Goal: Task Accomplishment & Management: Complete application form

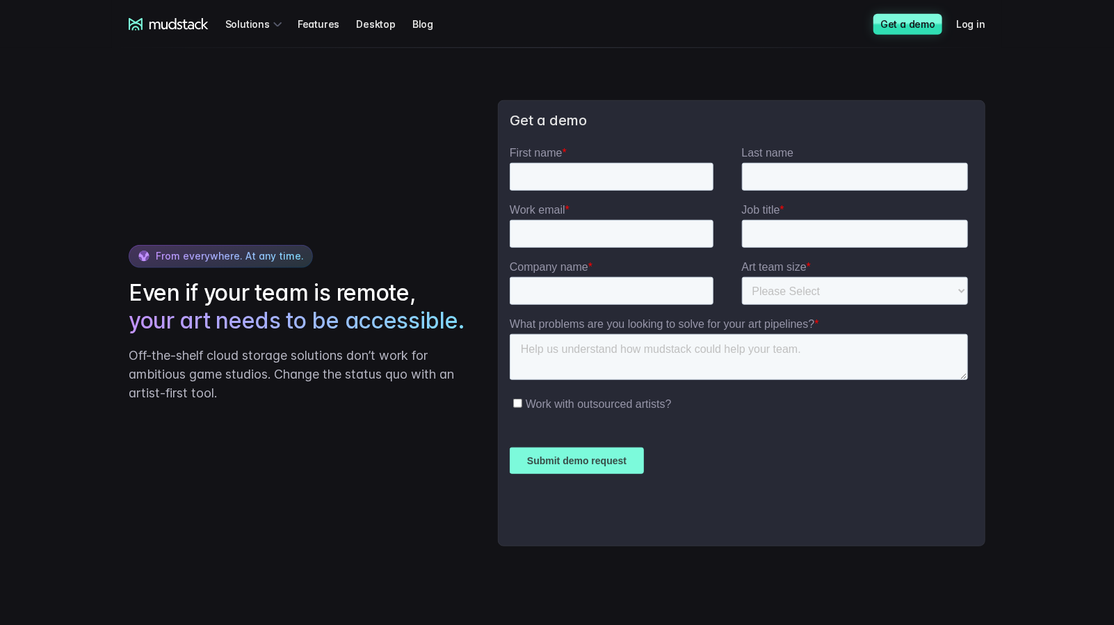
click at [511, 86] on div "From everywhere. At any time. Even if your team is remote, your art needs to be…" at bounding box center [557, 323] width 890 height 568
click at [607, 165] on input "First name *" at bounding box center [611, 177] width 204 height 28
click at [578, 170] on input "First name *" at bounding box center [611, 177] width 204 height 28
type input "Natalia"
click at [838, 169] on input "Last name" at bounding box center [854, 177] width 227 height 28
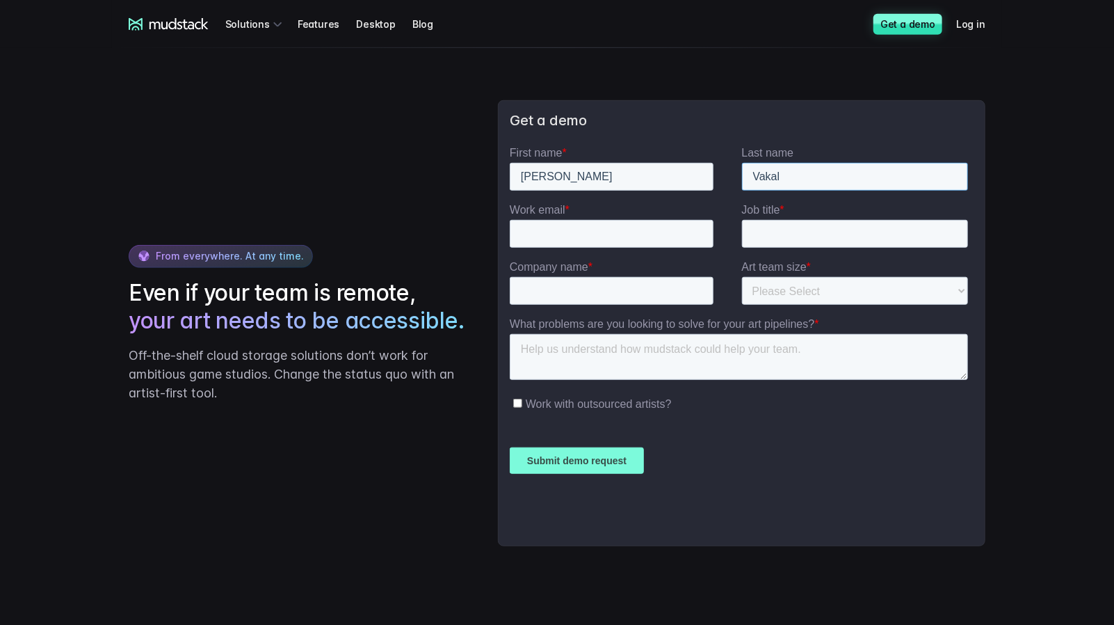
type input "Vakal"
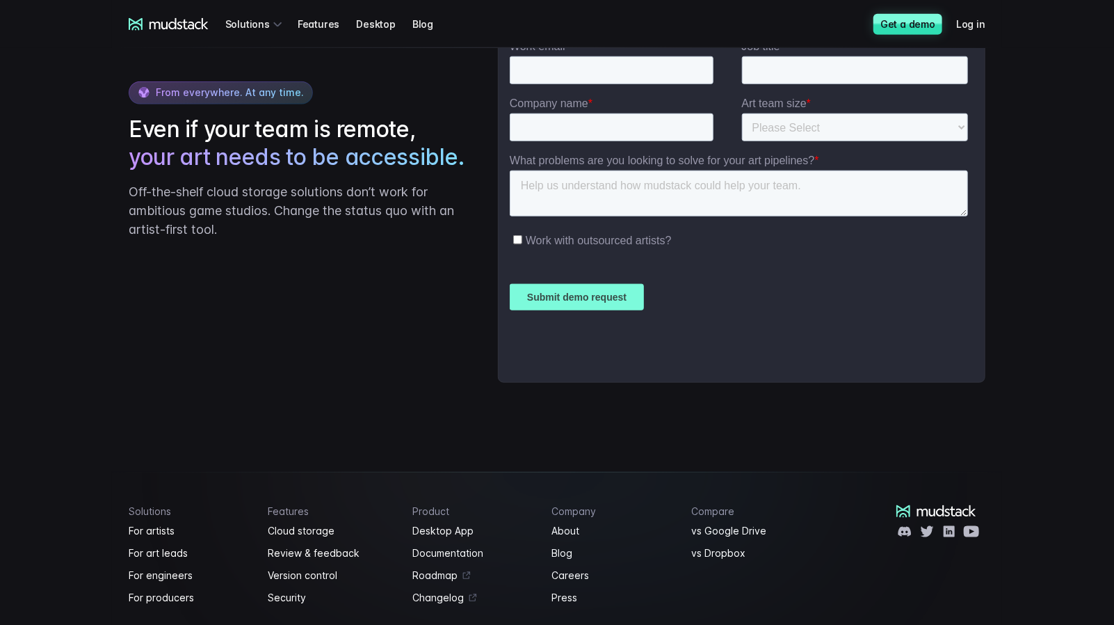
scroll to position [3307, 0]
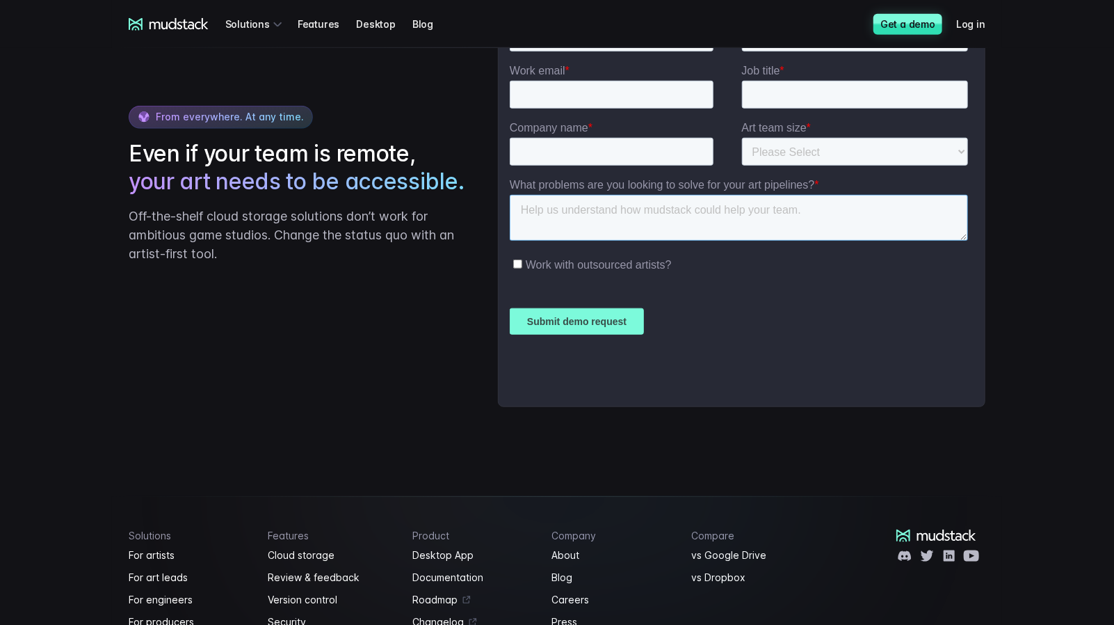
drag, startPoint x: 809, startPoint y: 206, endPoint x: 1018, endPoint y: 252, distance: 213.8
click at [509, 201] on html "First name * Natalia Last name Vakal Work email * Job title * Company name * Ar…" at bounding box center [741, 201] width 464 height 389
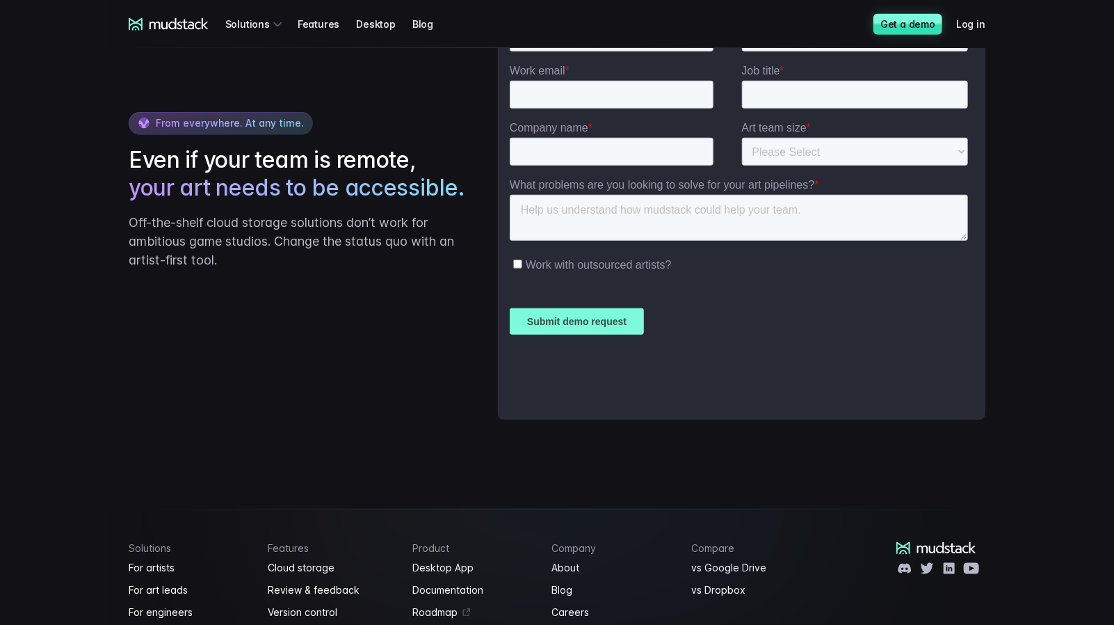
scroll to position [3314, 0]
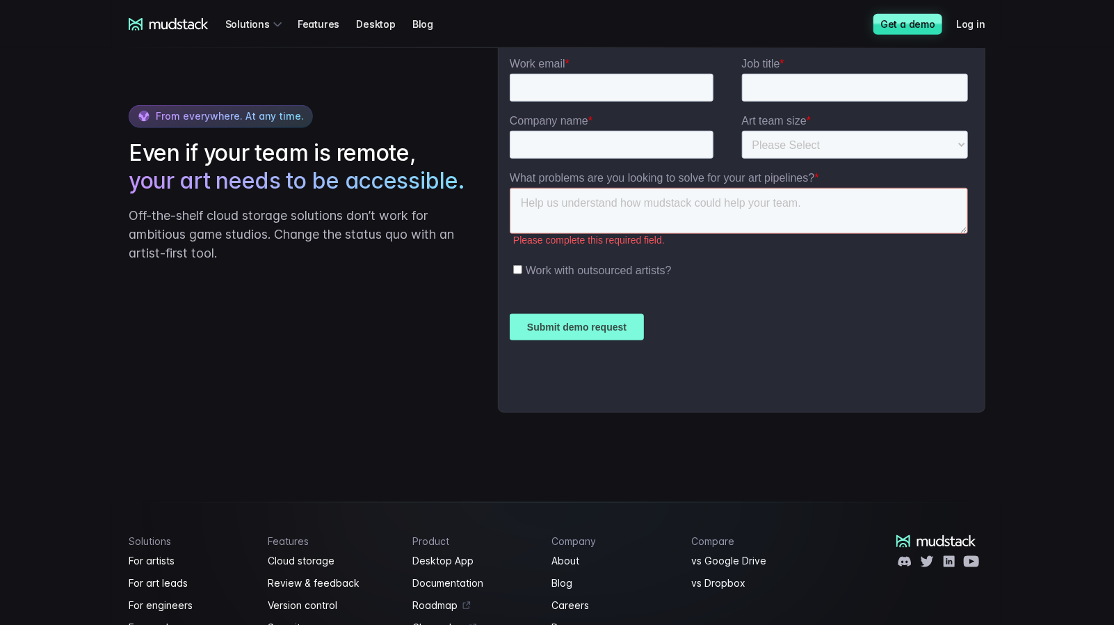
click at [547, 89] on input "Work email *" at bounding box center [611, 88] width 204 height 28
paste input "vakal@gamepackstudio.com"
type input "vakal@gamepackstudio.com"
click at [597, 141] on input "Company name *" at bounding box center [611, 145] width 204 height 28
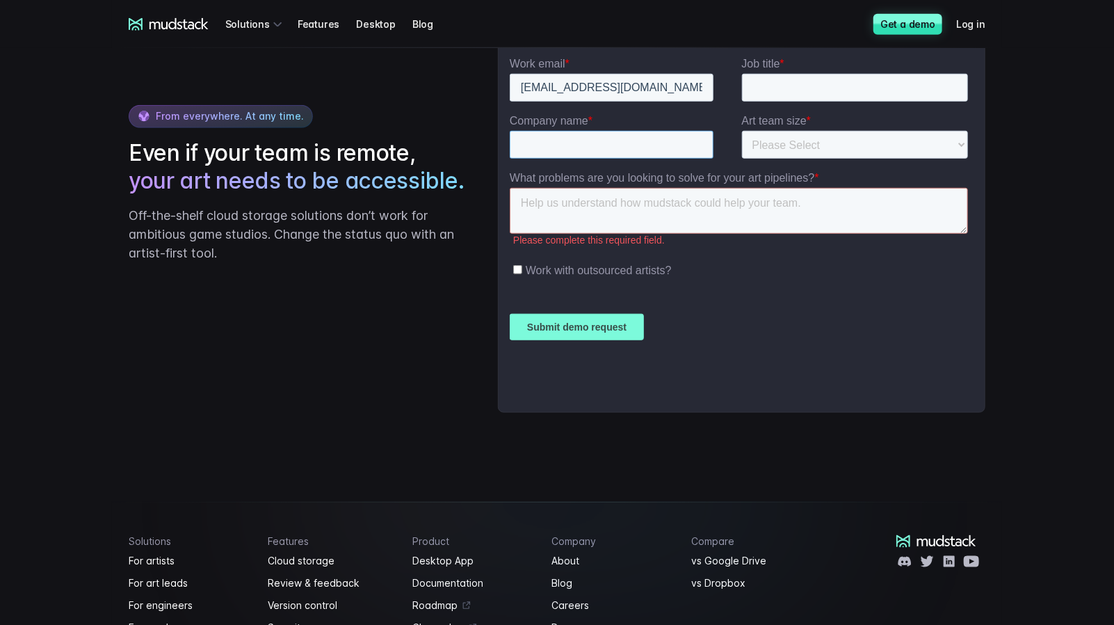
type input "gamepack"
click at [811, 95] on input "Job title *" at bounding box center [854, 88] width 227 height 28
type input "2d"
click at [808, 144] on select "Please Select 1-10 11-25 26-50 50+" at bounding box center [854, 145] width 227 height 28
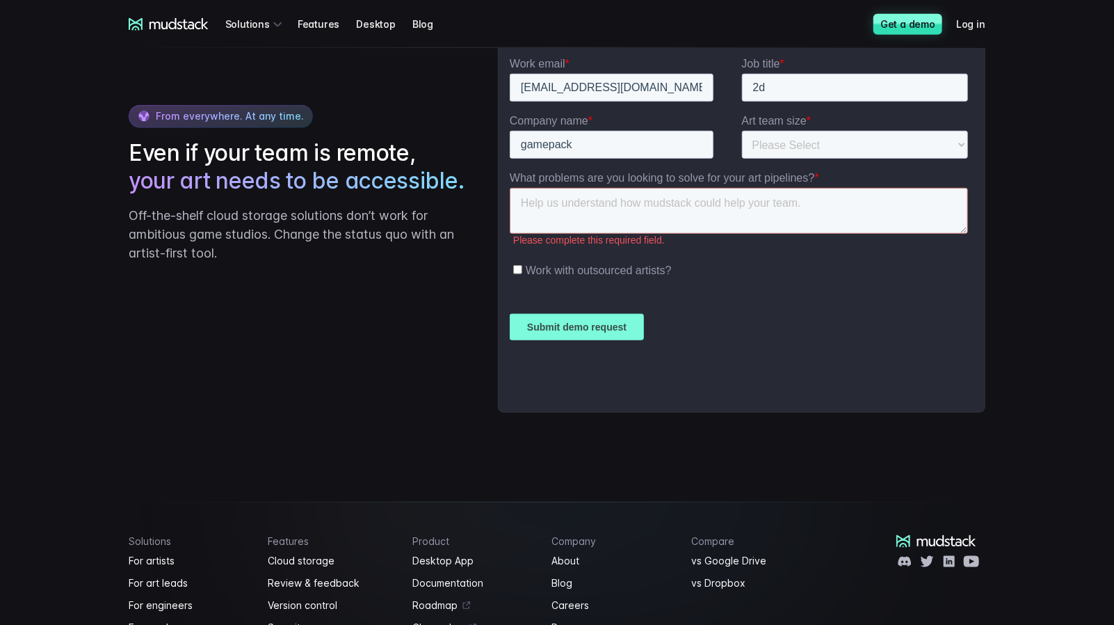
scroll to position [3321, 0]
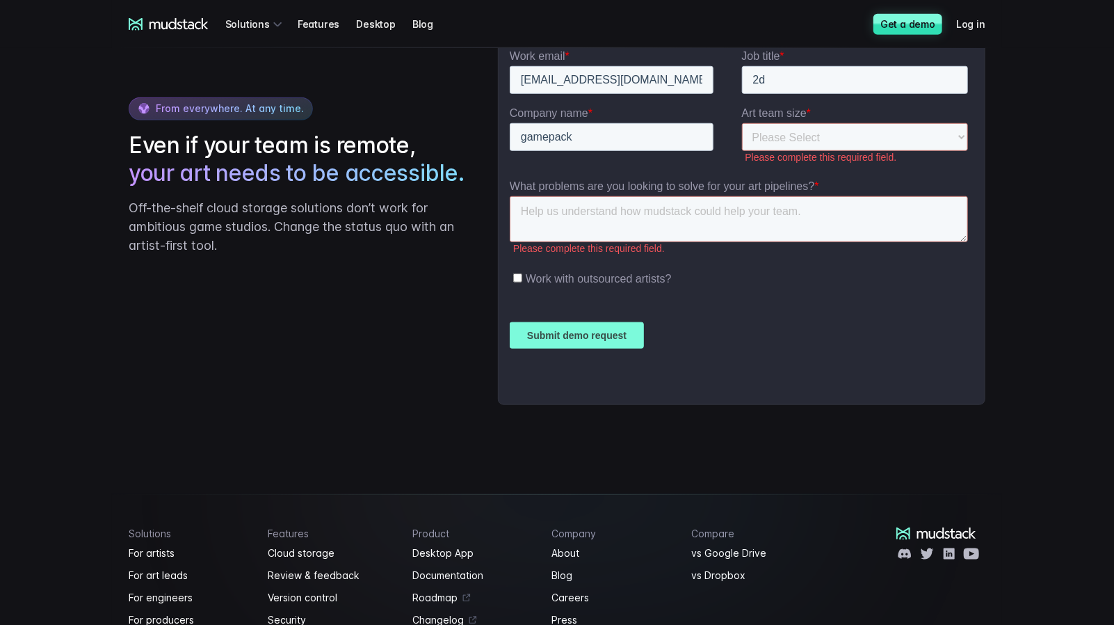
click at [520, 268] on ul "Work with outsourced artists?" at bounding box center [738, 277] width 458 height 18
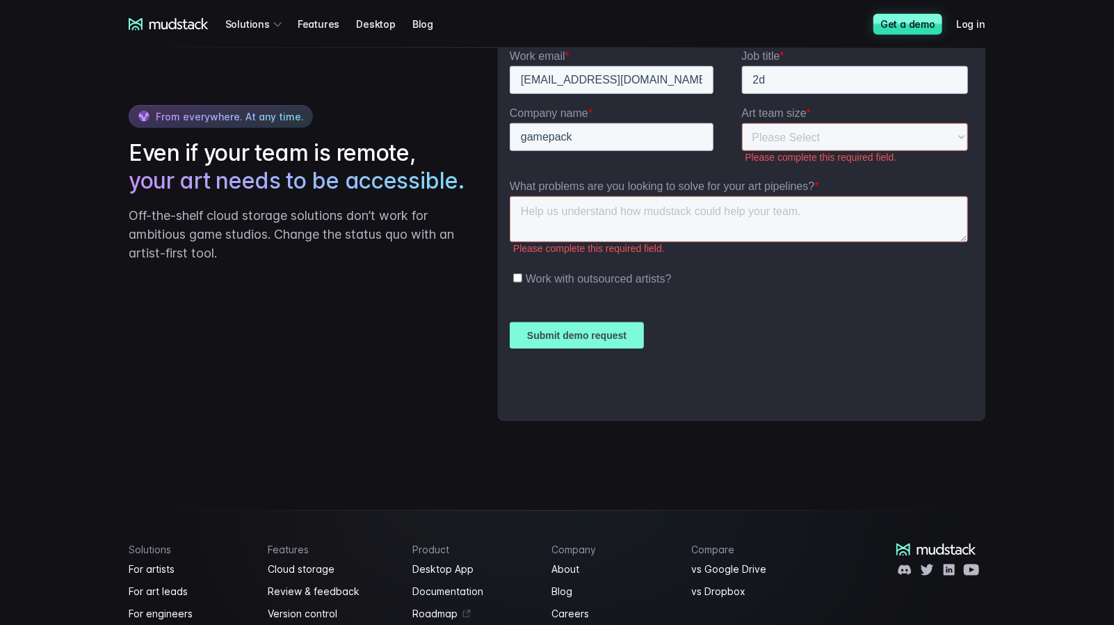
click at [522, 274] on label "Work with outsourced artists?" at bounding box center [740, 279] width 455 height 14
click at [522, 274] on input "Work with outsourced artists?" at bounding box center [517, 278] width 9 height 9
checkbox input "true"
click at [616, 220] on textarea "What problems are you looking to solve for your art pipelines? *" at bounding box center [738, 220] width 458 height 46
drag, startPoint x: 816, startPoint y: 180, endPoint x: 510, endPoint y: 190, distance: 306.2
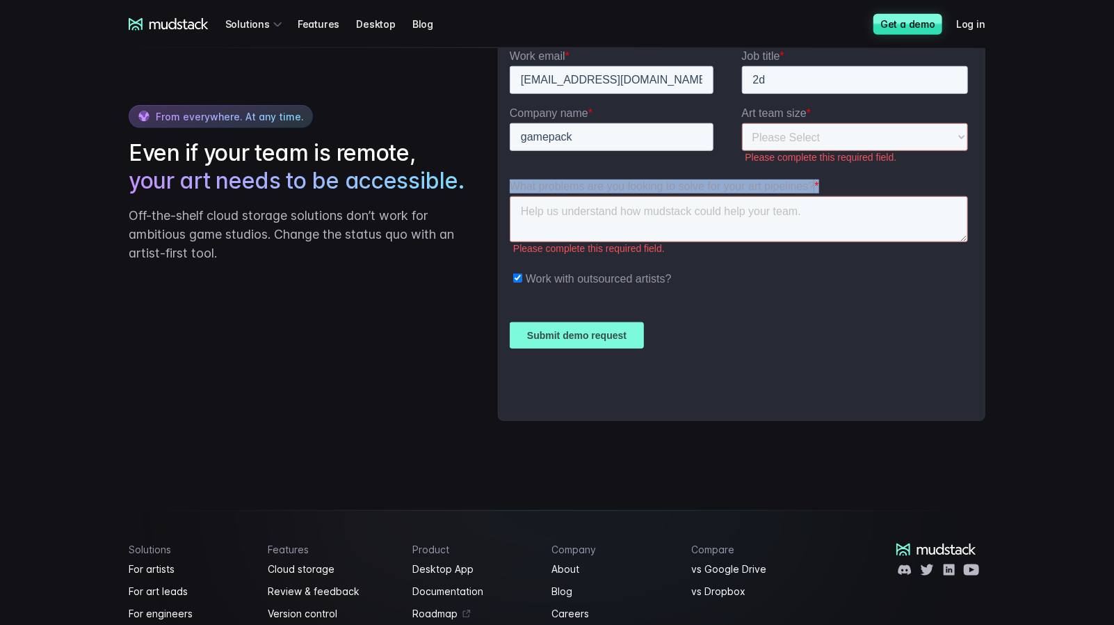
click at [510, 190] on label "What problems are you looking to solve for your art pipelines? *" at bounding box center [741, 187] width 464 height 14
copy label "What problems are you looking to solve for your art pipelines? *"
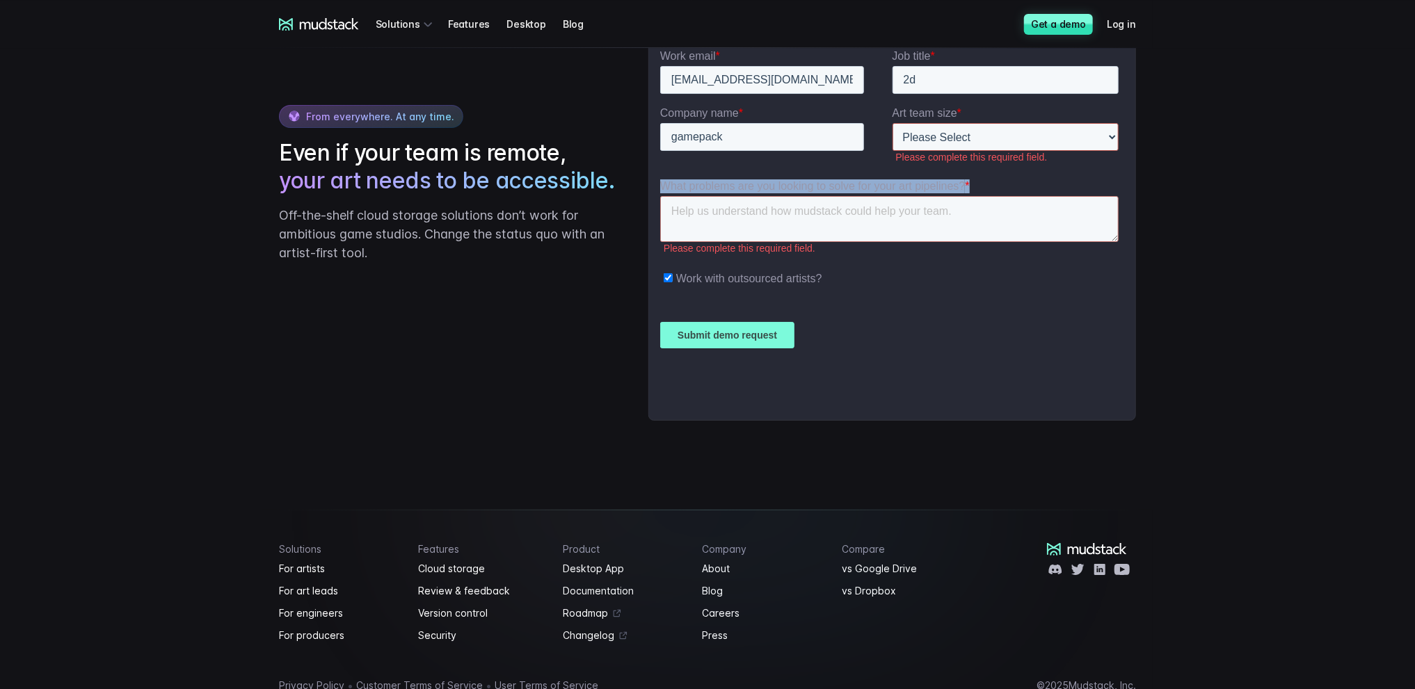
click at [933, 124] on select "Please Select 1-10 11-25 26-50 50+" at bounding box center [1005, 138] width 227 height 28
select select "1-10"
click at [892, 124] on select "Please Select 1-10 11-25 26-50 50+" at bounding box center [1005, 138] width 227 height 28
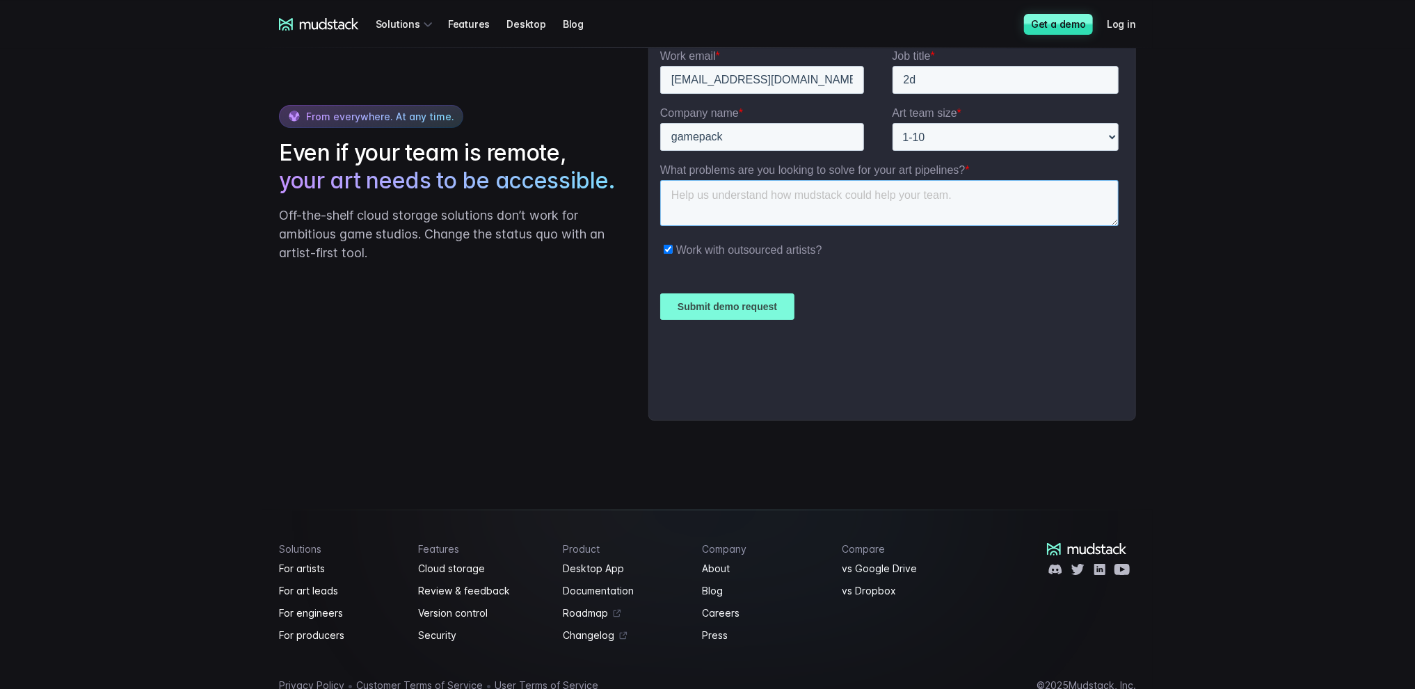
click at [725, 202] on textarea "What problems are you looking to solve for your art pipelines? *" at bounding box center [888, 204] width 458 height 46
paste textarea "file order"
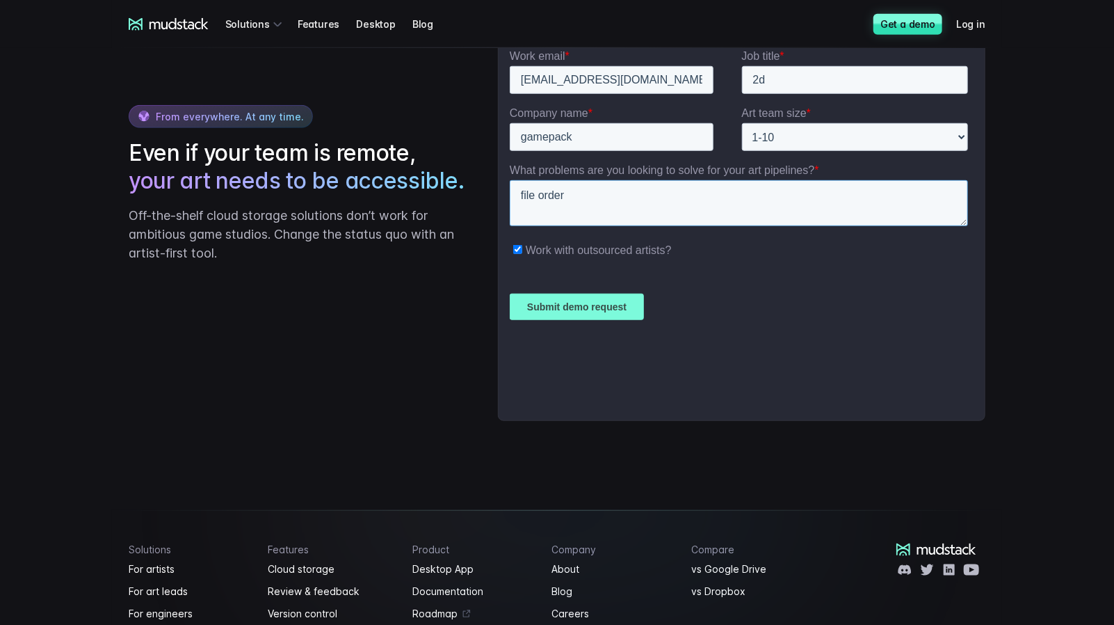
type textarea "file order"
click at [622, 305] on input "Submit demo request" at bounding box center [576, 307] width 134 height 26
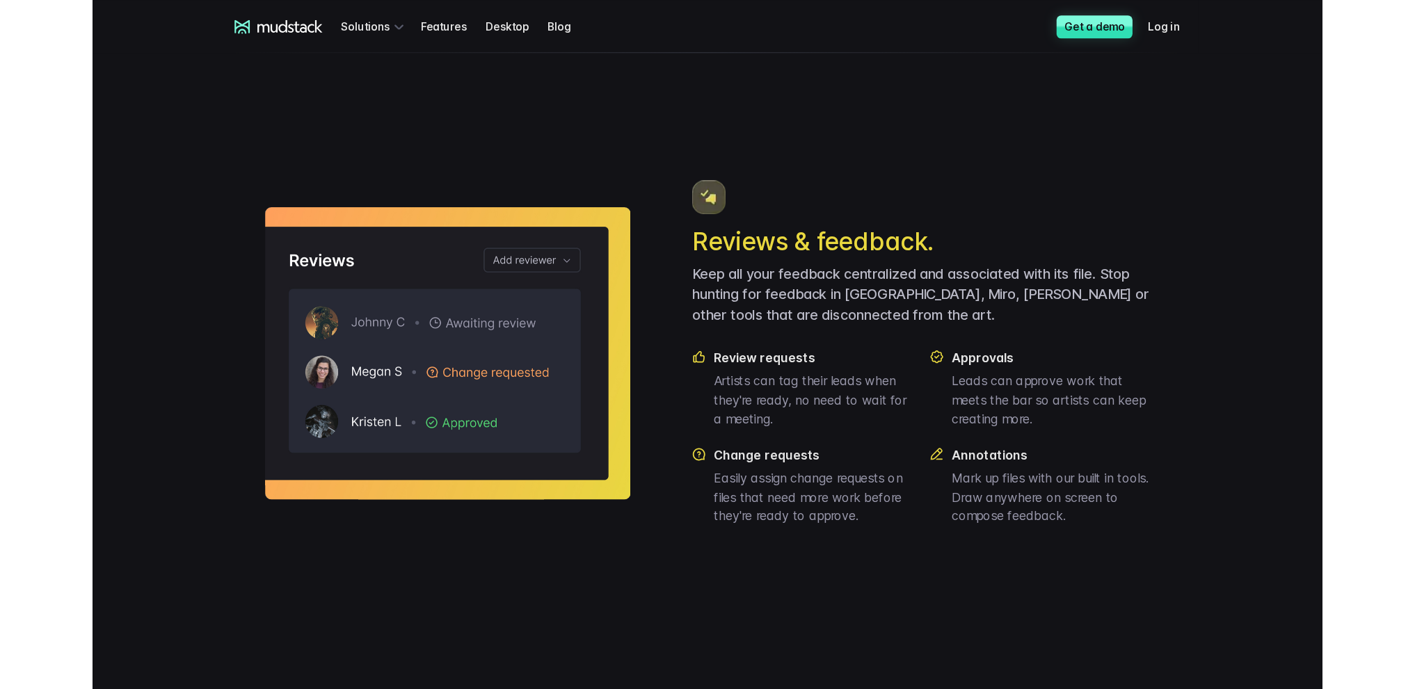
scroll to position [910, 0]
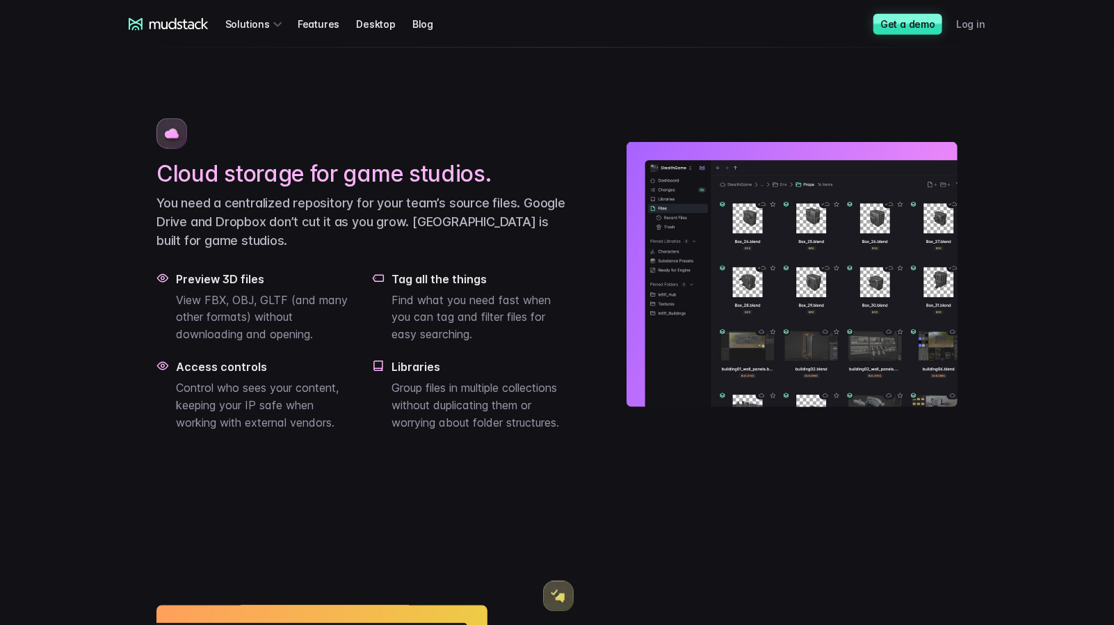
click at [964, 27] on link "Log in" at bounding box center [979, 24] width 46 height 26
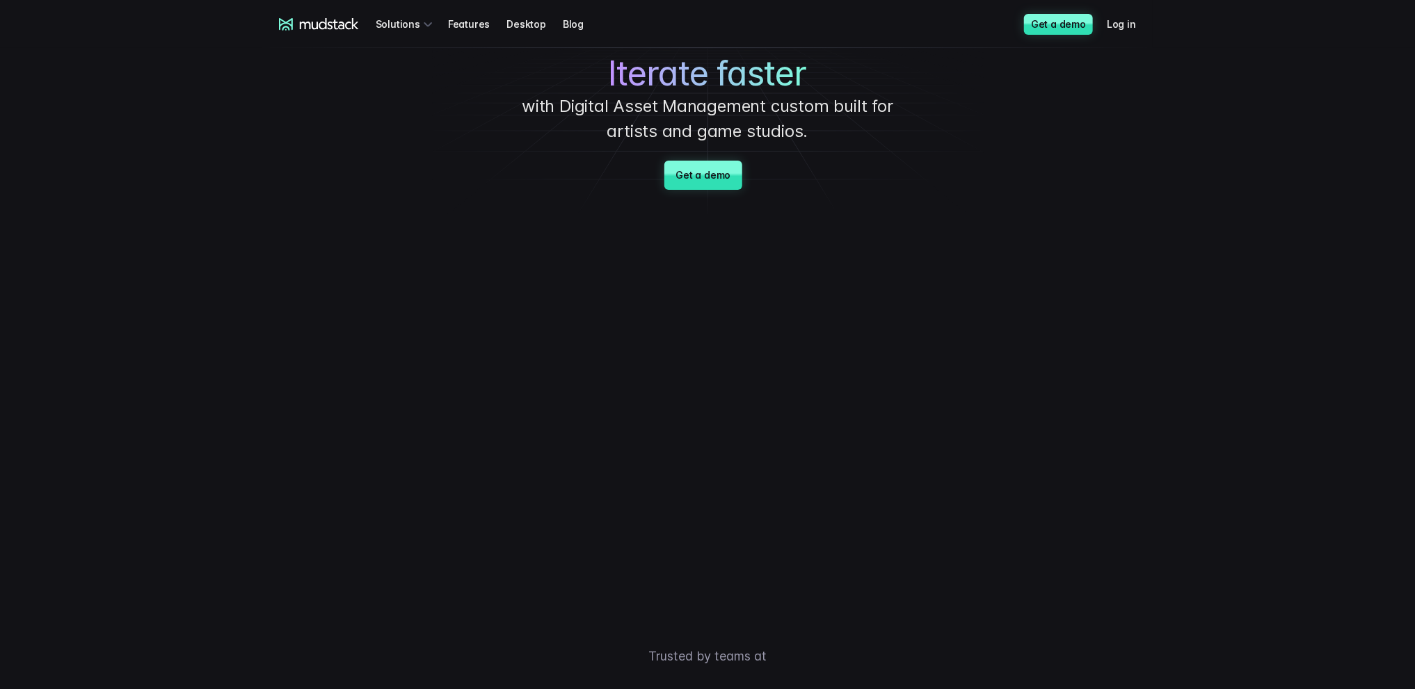
scroll to position [0, 0]
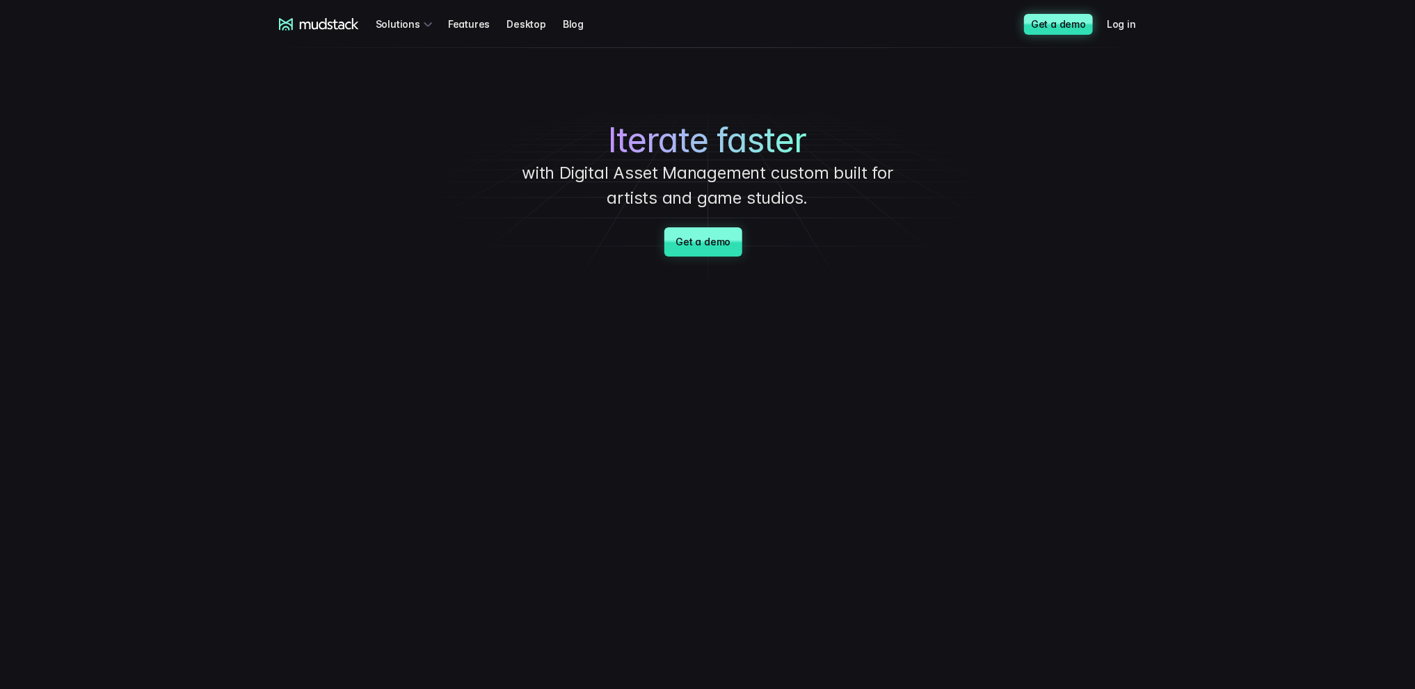
click at [1060, 25] on link "Get a demo" at bounding box center [1058, 24] width 69 height 21
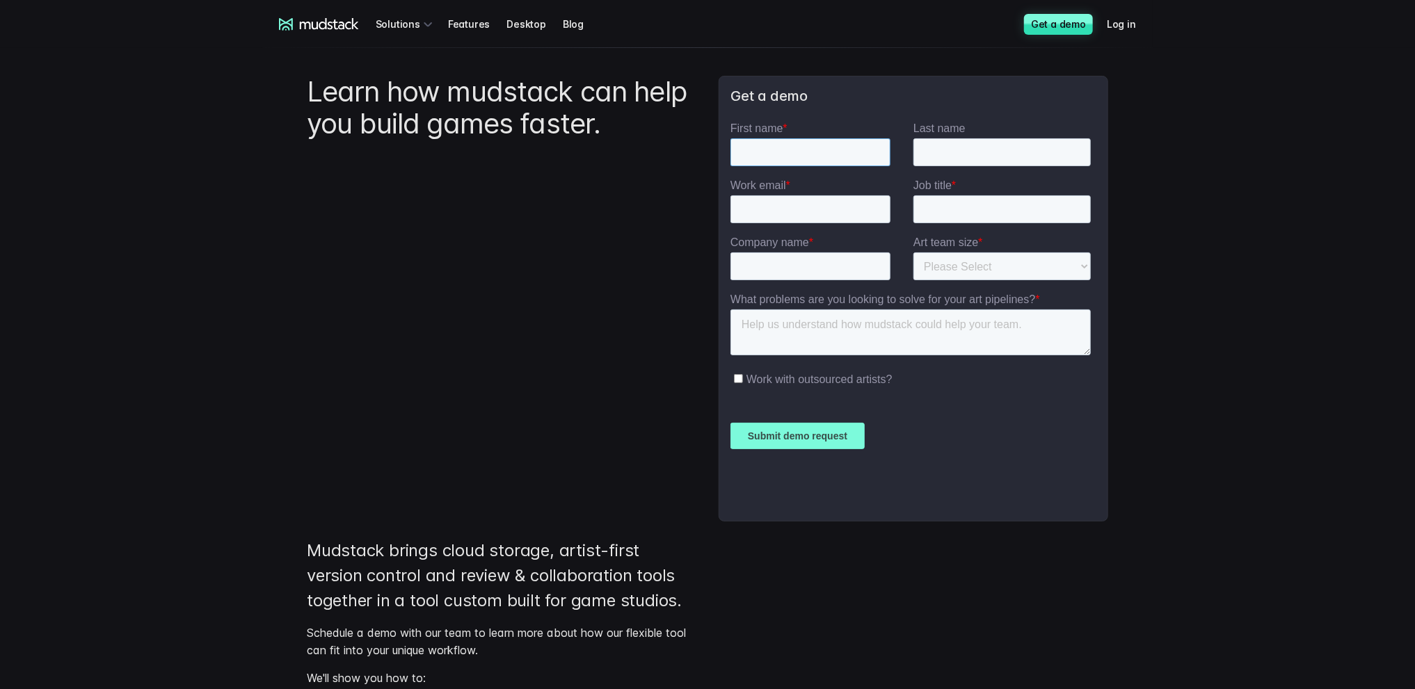
click at [828, 155] on input "First name *" at bounding box center [810, 152] width 160 height 28
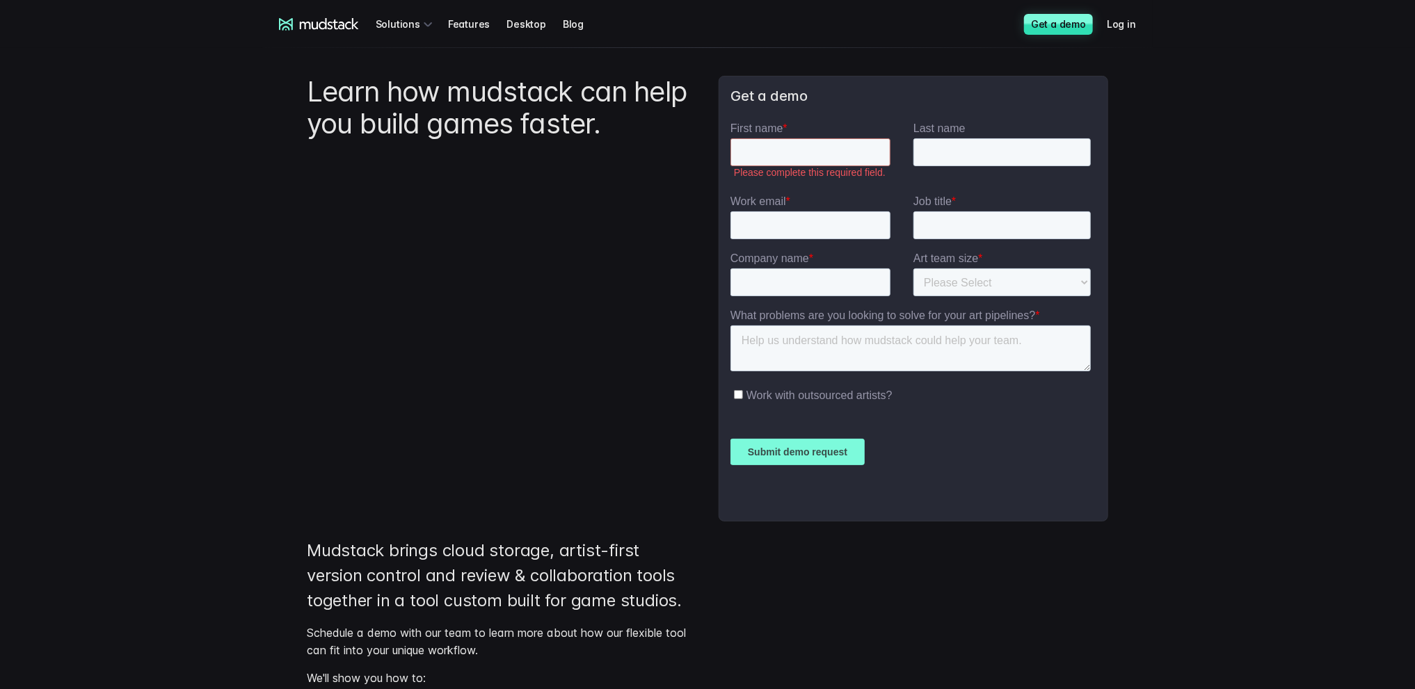
click at [1114, 183] on div "mudstack logo Solutions Features Desktop Blog Get a demo Log in mudstack logo S…" at bounding box center [707, 520] width 1415 height 1041
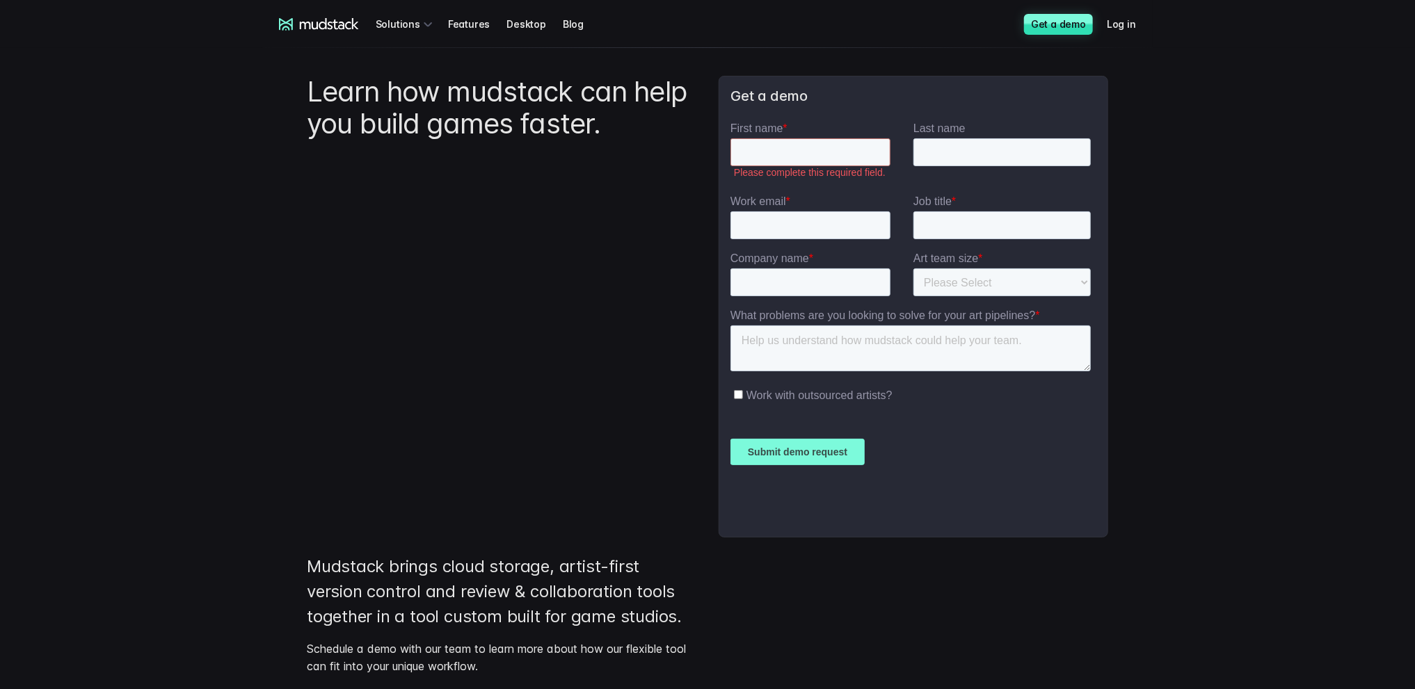
click at [1114, 166] on div "mudstack logo Solutions Features Desktop Blog Get a demo Log in mudstack logo S…" at bounding box center [707, 528] width 1415 height 1057
click at [795, 153] on input "First name *" at bounding box center [810, 152] width 160 height 28
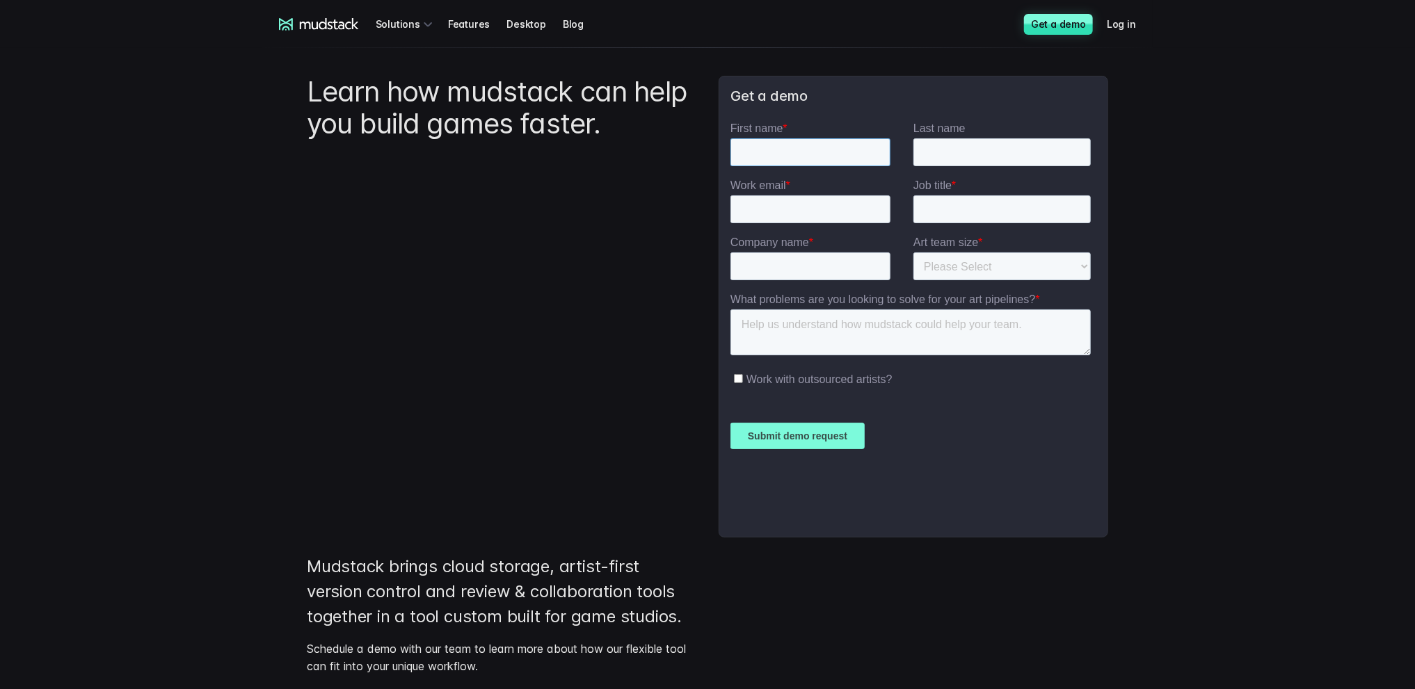
type input "V"
type input "Natalia"
click at [984, 152] on input "Last name" at bounding box center [1001, 152] width 177 height 28
type input "м"
type input "V"
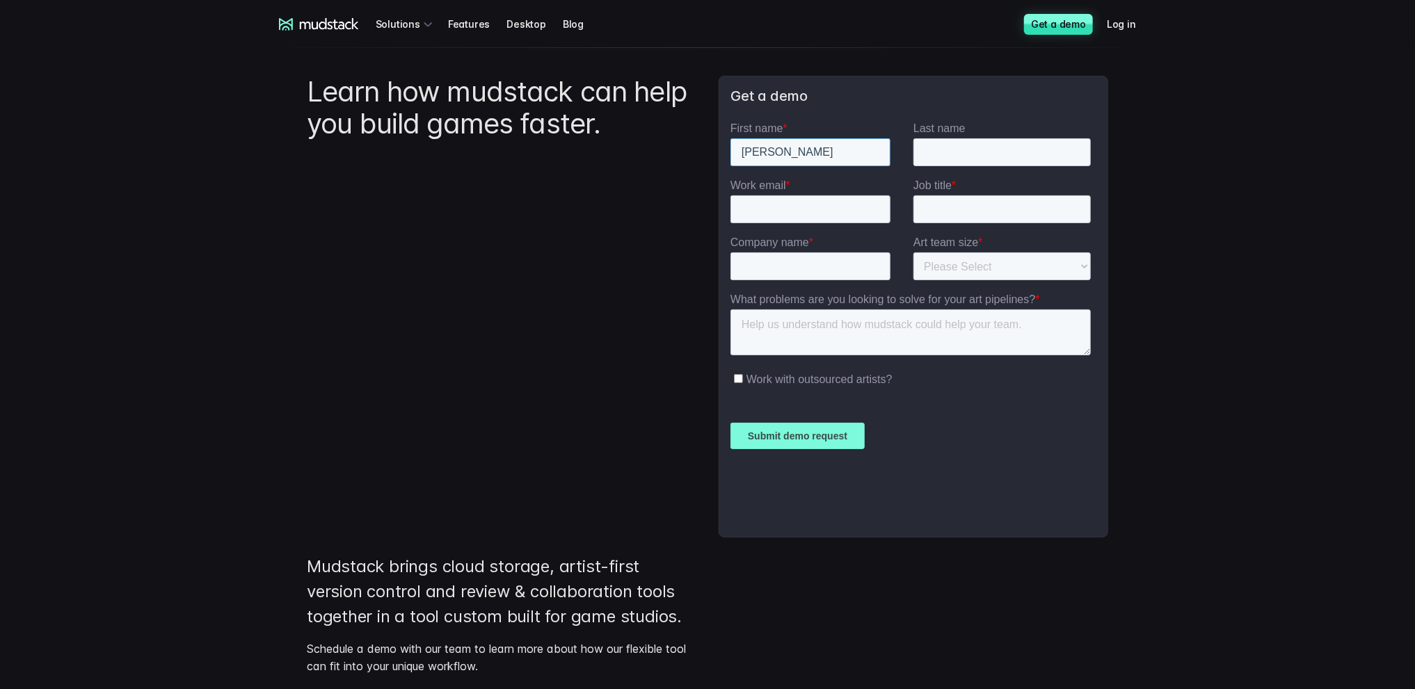
drag, startPoint x: 707, startPoint y: 159, endPoint x: 835, endPoint y: 153, distance: 128.1
click at [730, 167] on html "First name * Natalia Last name Work email * Job title * Company name * Art team…" at bounding box center [913, 324] width 366 height 404
click at [1114, 142] on div "mudstack logo Solutions Features Desktop Blog Get a demo Log in mudstack logo S…" at bounding box center [707, 528] width 1415 height 1057
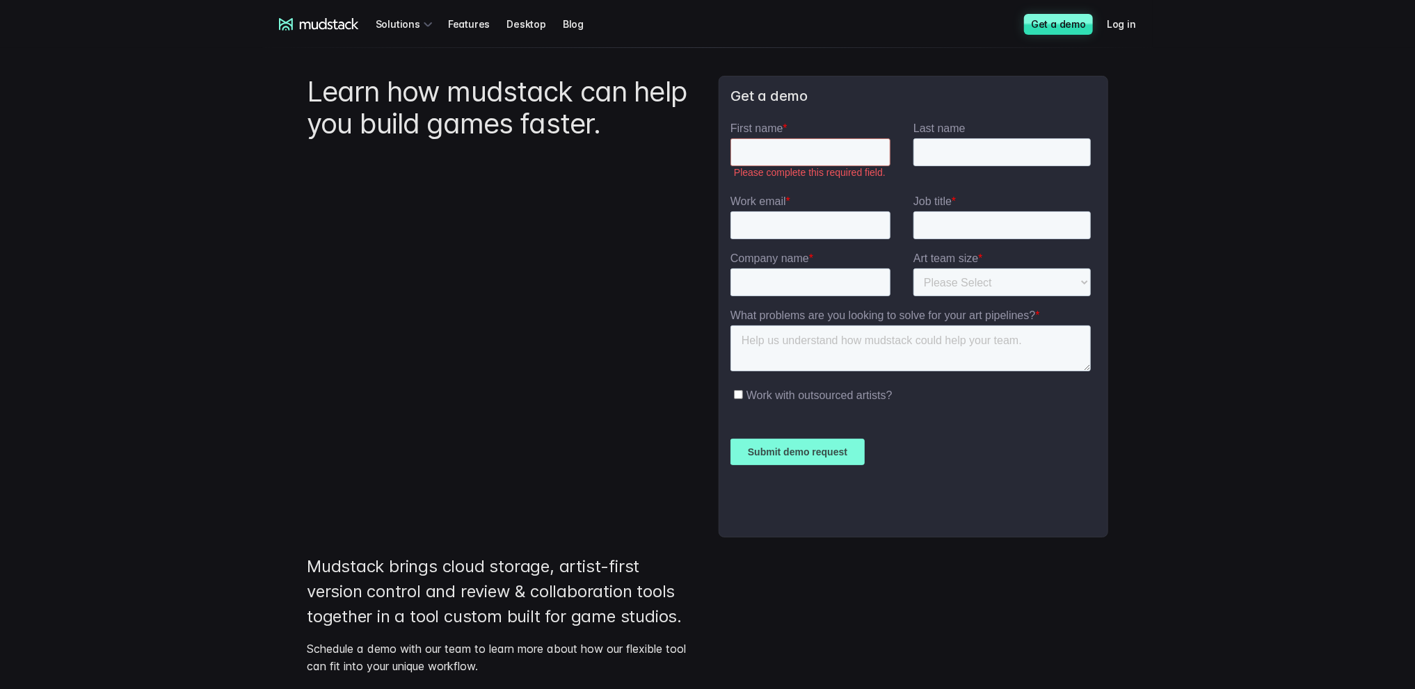
drag, startPoint x: 1095, startPoint y: 216, endPoint x: 1101, endPoint y: 165, distance: 51.1
click at [1095, 165] on html "First name * Please complete this required field. Last name Work email * Job ti…" at bounding box center [913, 324] width 366 height 405
drag, startPoint x: 368, startPoint y: 24, endPoint x: 267, endPoint y: 33, distance: 101.3
click at [267, 33] on div "mudstack logo Solutions Features Desktop Blog Get a demo Log in" at bounding box center [707, 24] width 890 height 48
drag, startPoint x: 266, startPoint y: 22, endPoint x: 360, endPoint y: 31, distance: 94.3
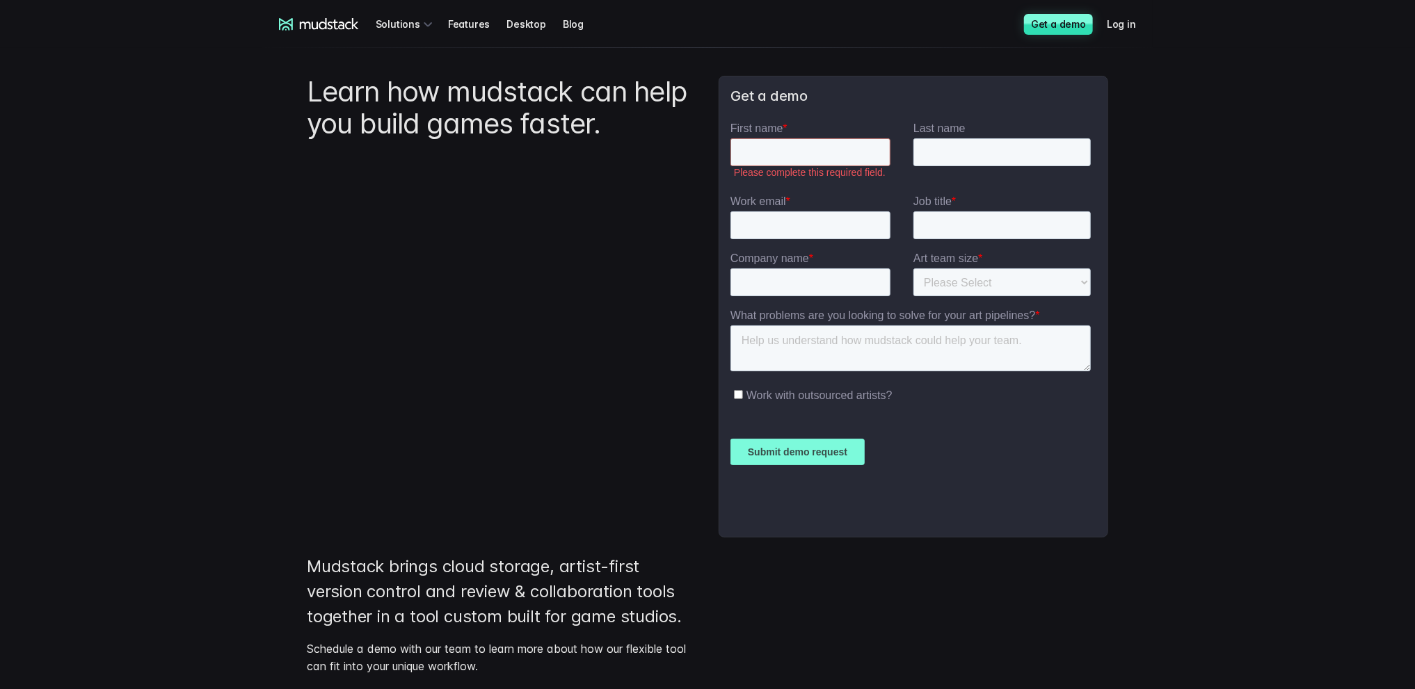
click at [360, 31] on div "mudstack logo Solutions Features Desktop Blog Get a demo Log in" at bounding box center [707, 24] width 890 height 48
drag, startPoint x: 361, startPoint y: 23, endPoint x: 399, endPoint y: 21, distance: 38.3
click at [317, 21] on div "mudstack logo Solutions Features Desktop Blog Get a demo Log in" at bounding box center [707, 24] width 890 height 48
click at [320, 19] on icon at bounding box center [319, 24] width 80 height 13
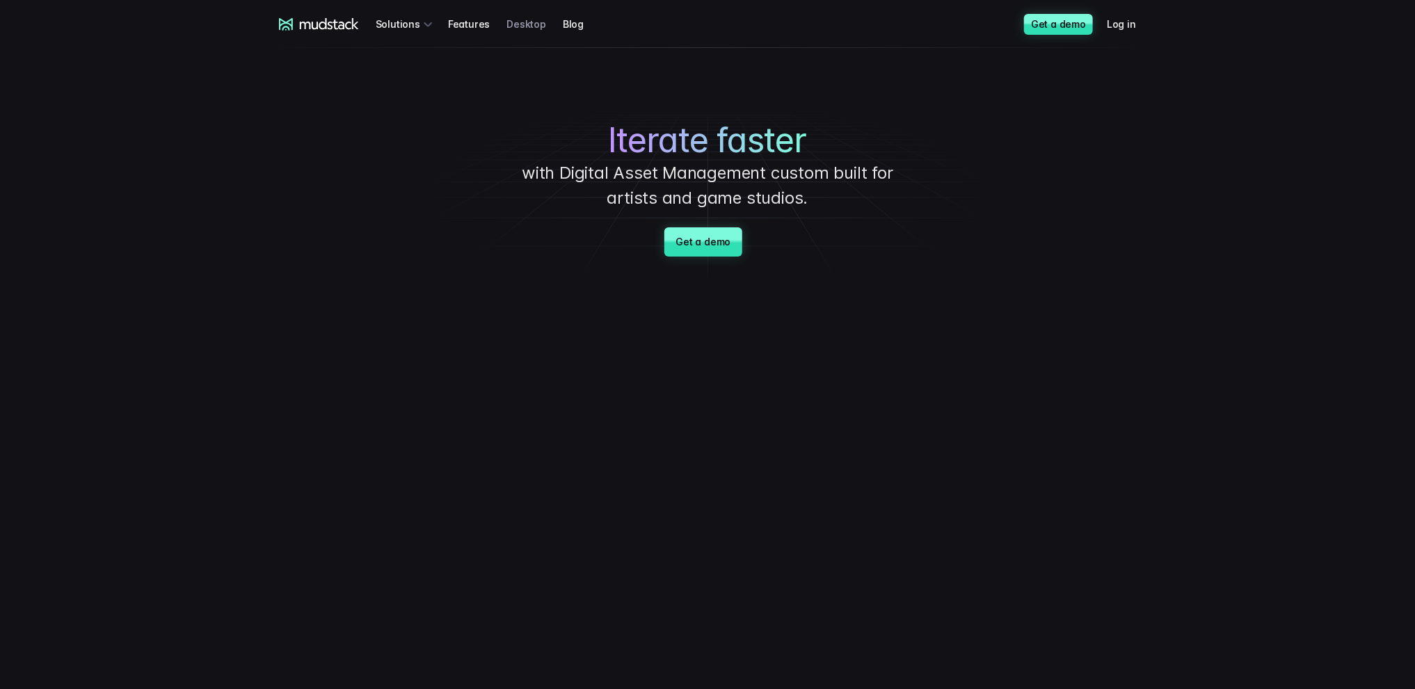
click at [518, 16] on link "Desktop" at bounding box center [534, 24] width 56 height 26
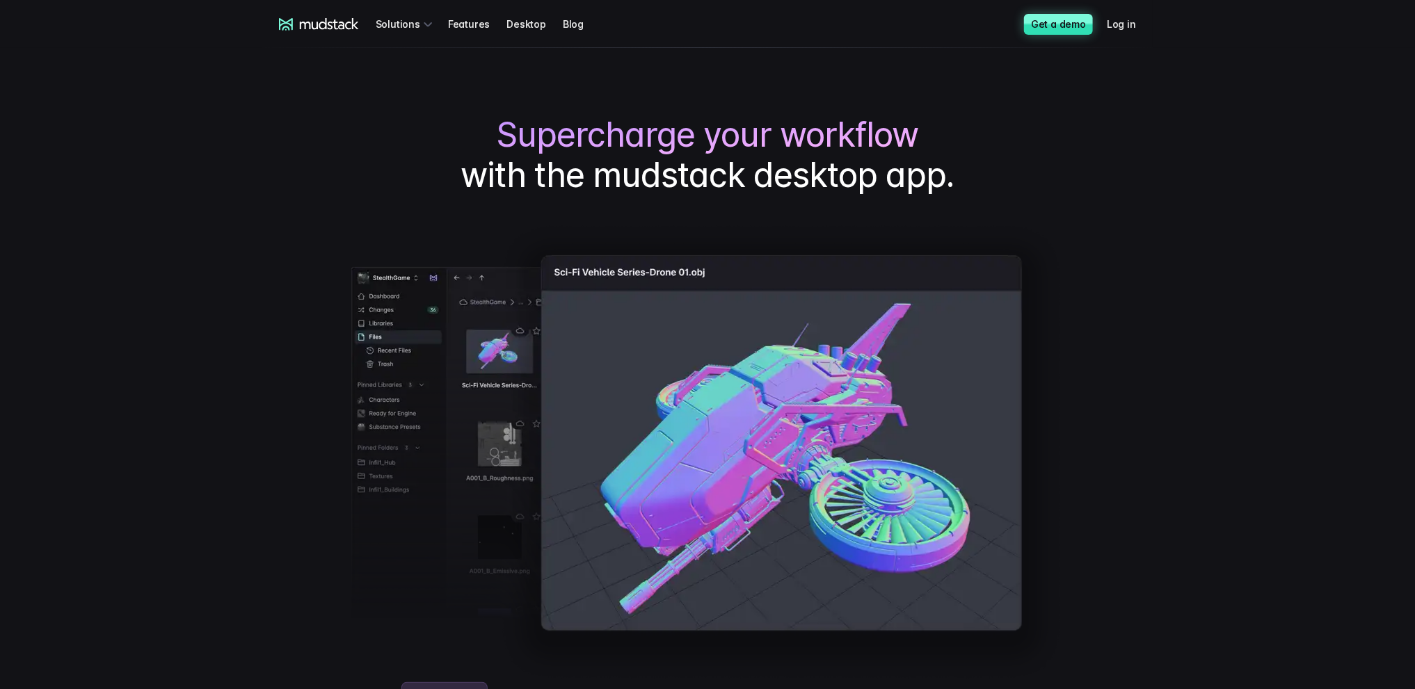
click at [1044, 30] on link "Get a demo" at bounding box center [1058, 24] width 69 height 21
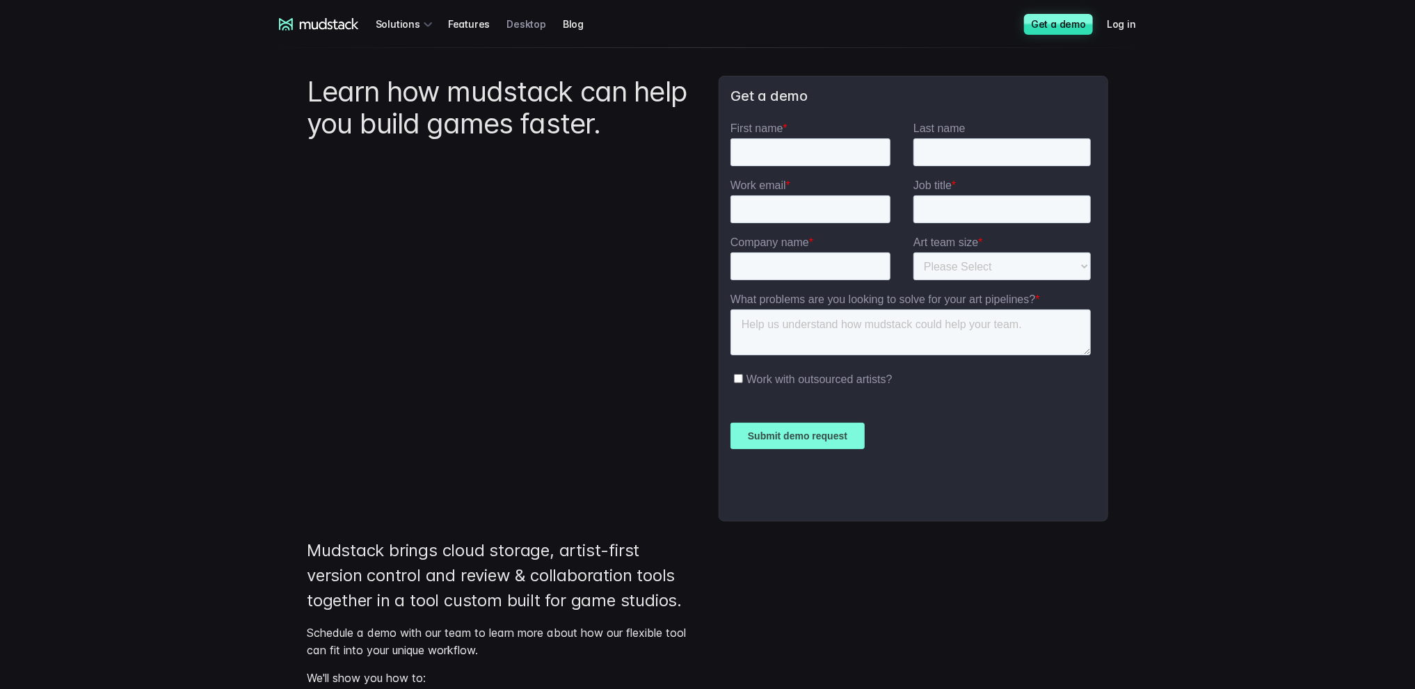
click at [506, 19] on link "Desktop" at bounding box center [534, 24] width 56 height 26
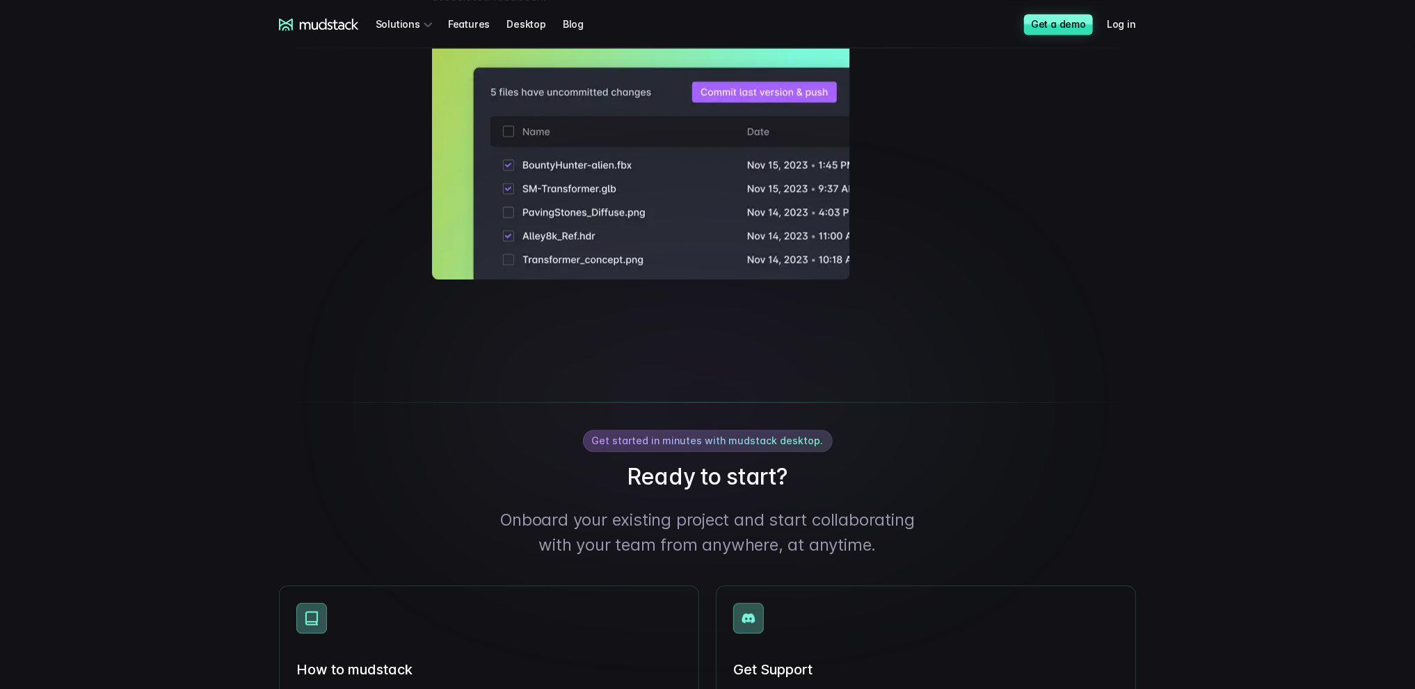
scroll to position [2017, 0]
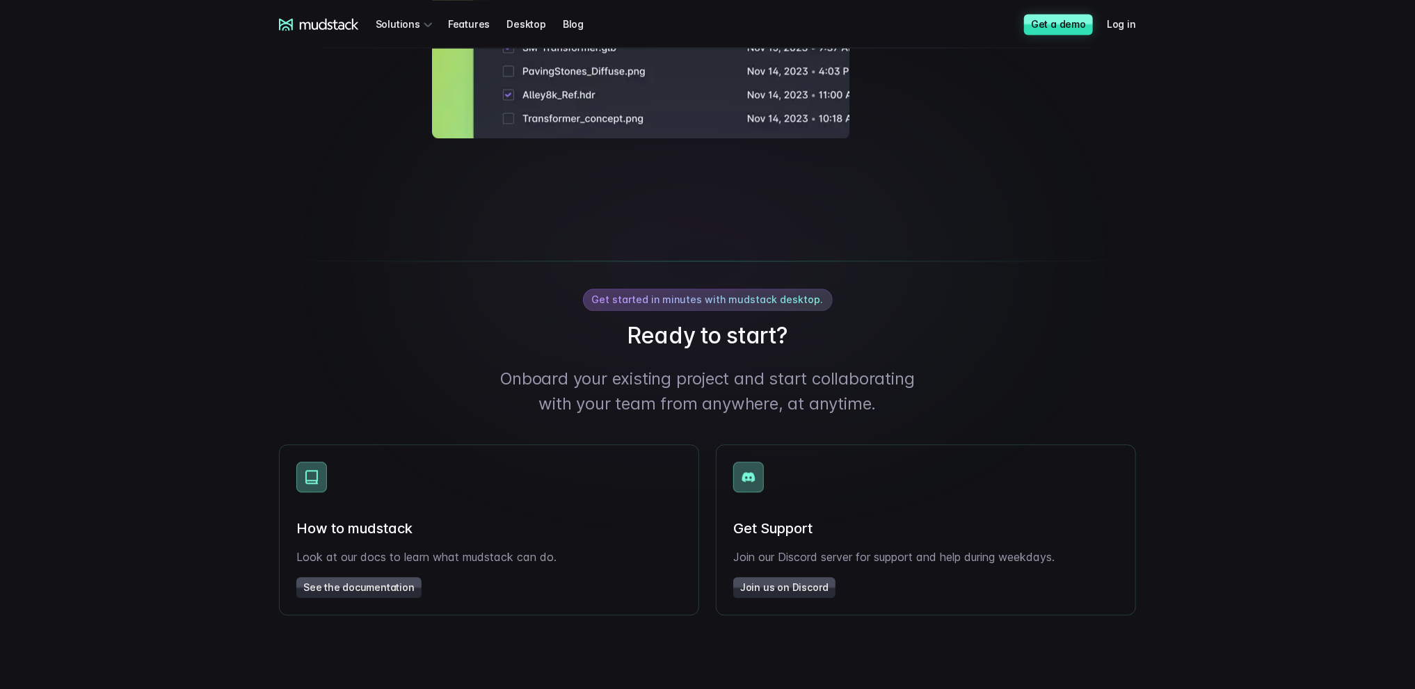
click at [782, 305] on span "Get started in minutes with mudstack desktop." at bounding box center [708, 300] width 232 height 12
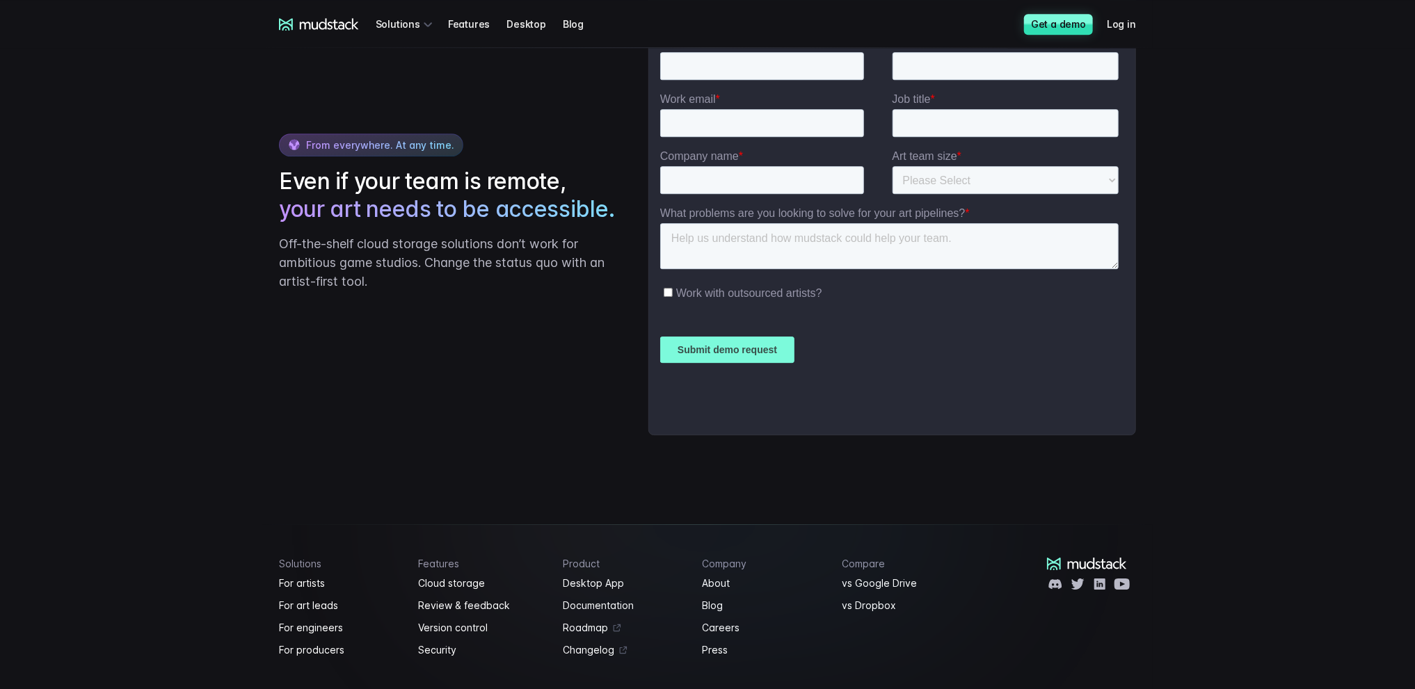
scroll to position [2573, 0]
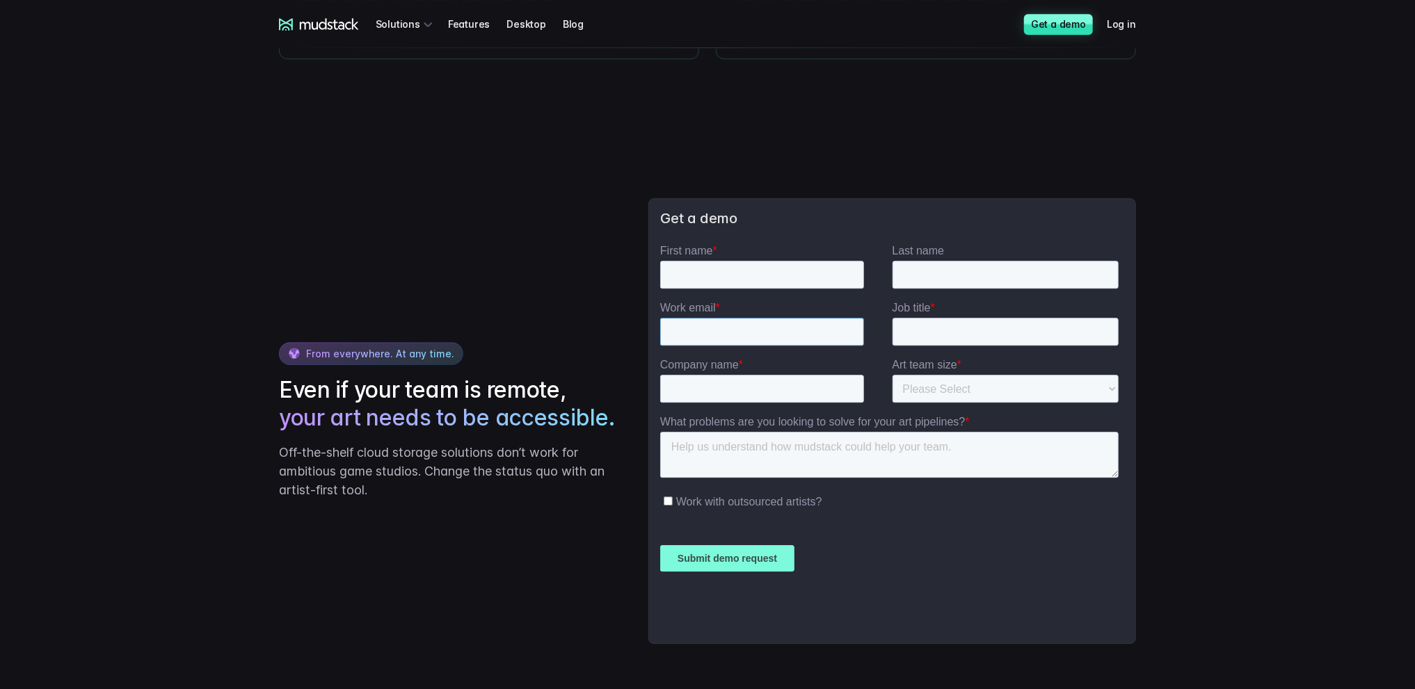
click at [739, 325] on input "Work email *" at bounding box center [761, 331] width 204 height 28
paste input "natalia.vakal@gamepackstudio.com"
type input "natalia.vakal@gamepackstudio.com"
click at [734, 273] on input "First name *" at bounding box center [761, 274] width 204 height 28
type input "Natalia"
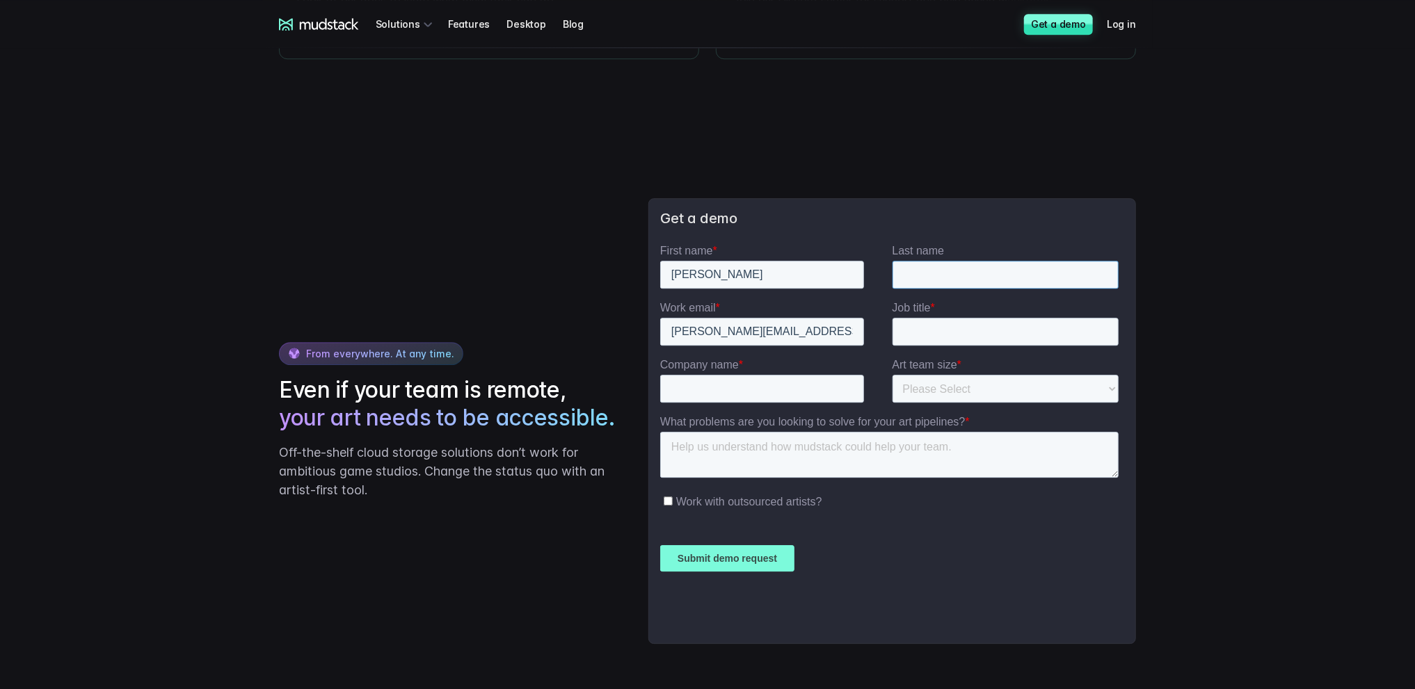
click at [914, 278] on input "Last name" at bounding box center [1005, 274] width 227 height 28
type input "Vakal"
click at [744, 384] on input "Company name *" at bounding box center [761, 388] width 204 height 28
type input "gamepack"
click at [986, 389] on select "Please Select 1-10 11-25 26-50 50+" at bounding box center [1005, 388] width 227 height 28
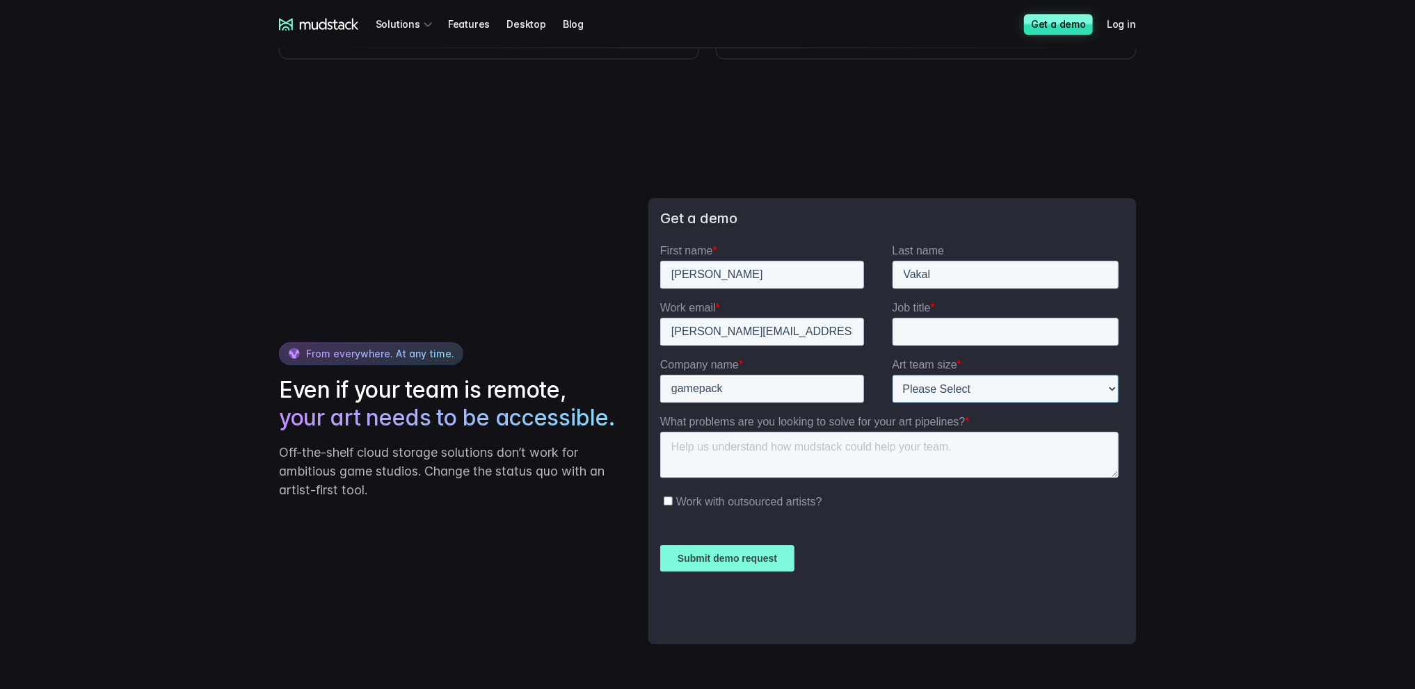
select select "1-10"
click at [892, 374] on select "Please Select 1-10 11-25 26-50 50+" at bounding box center [1005, 388] width 227 height 28
click at [767, 451] on textarea "What problems are you looking to solve for your art pipelines? *" at bounding box center [888, 454] width 458 height 46
paste textarea "file order"
type textarea "file order"
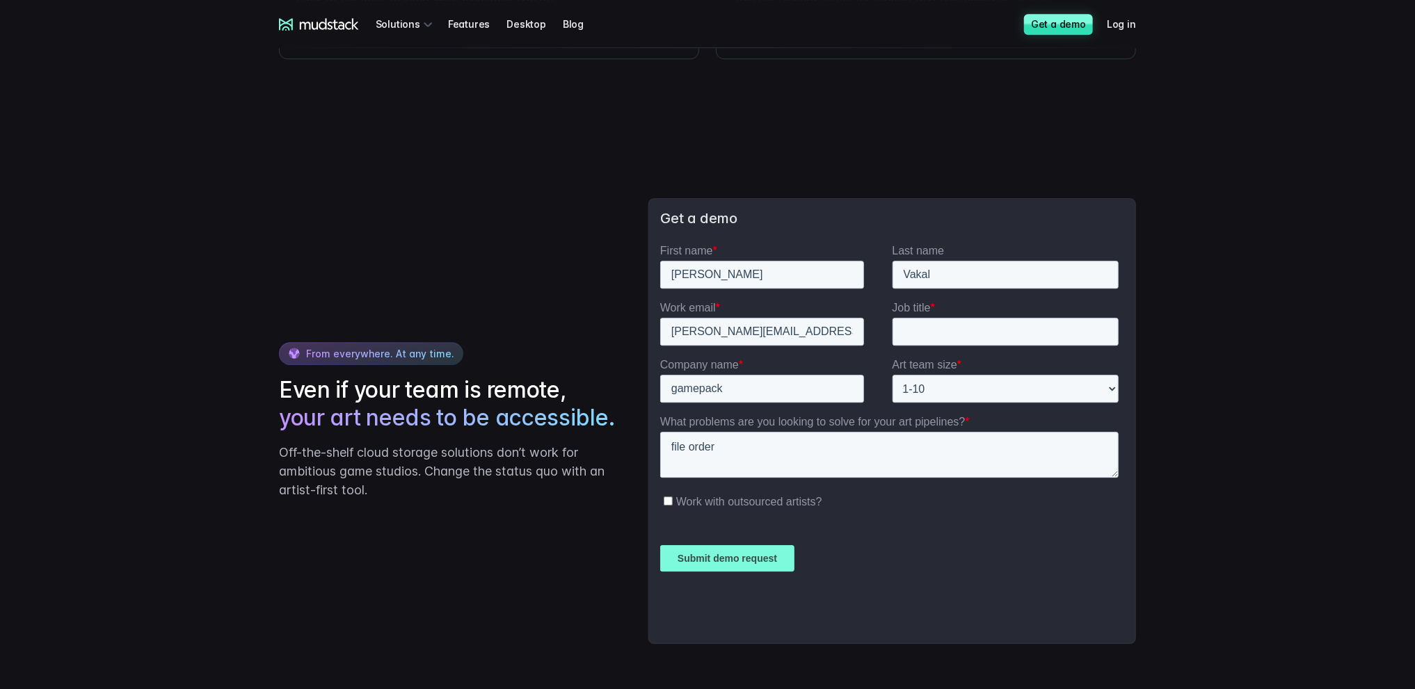
click at [663, 497] on input "Work with outsourced artists?" at bounding box center [667, 500] width 9 height 9
checkbox input "true"
click at [749, 558] on input "Submit demo request" at bounding box center [726, 558] width 134 height 26
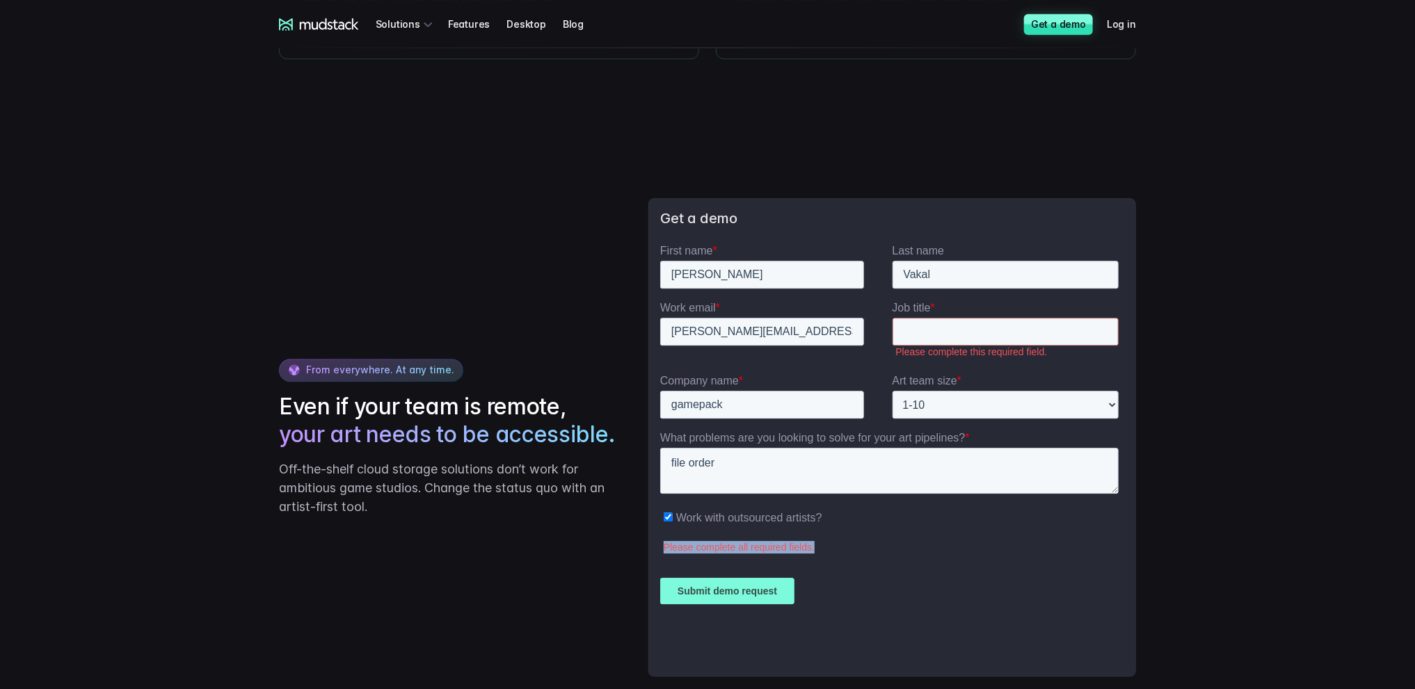
drag, startPoint x: 840, startPoint y: 545, endPoint x: 656, endPoint y: 542, distance: 183.6
click at [659, 542] on html "First name * Natalia Last name Vakal Work email * natalia.vakal@gamepackstudio.…" at bounding box center [891, 453] width 464 height 421
copy label "Please complete all required fields."
click at [950, 323] on input "Job title *" at bounding box center [1005, 331] width 227 height 28
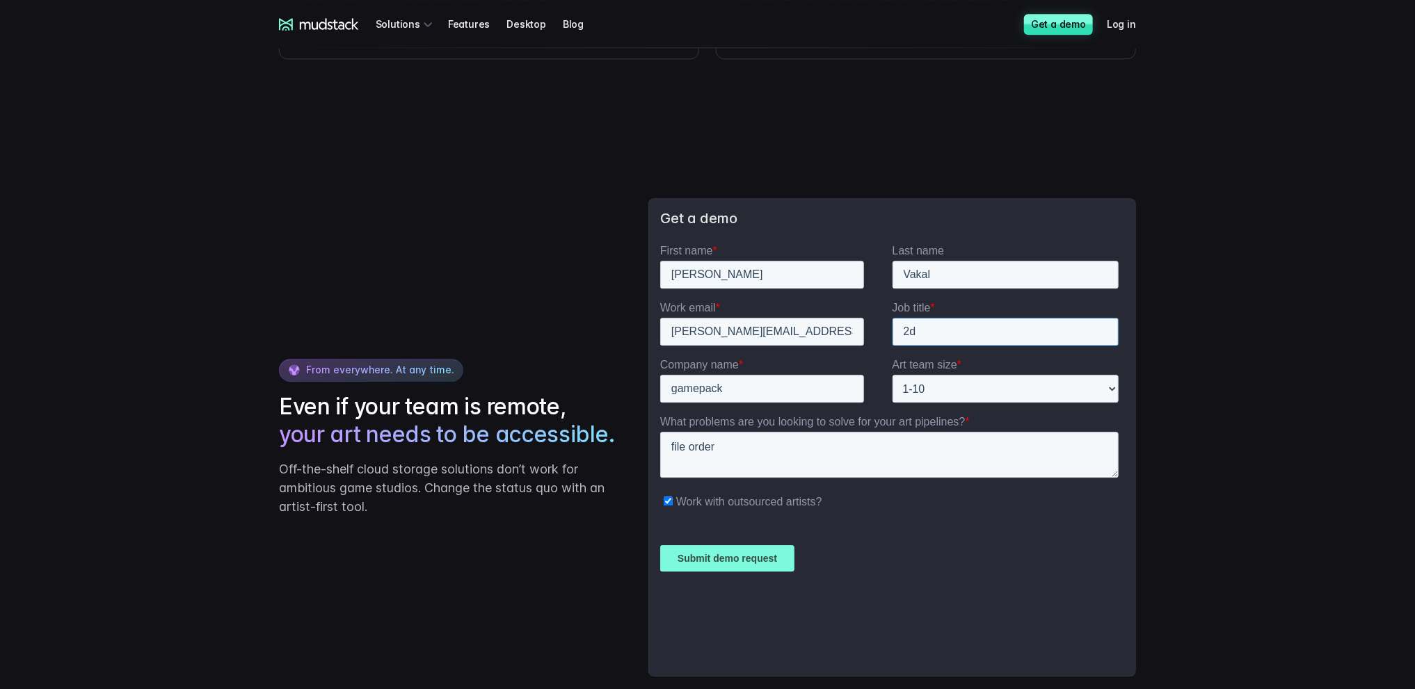
type input "2d"
click at [718, 556] on input "Submit demo request" at bounding box center [726, 558] width 134 height 26
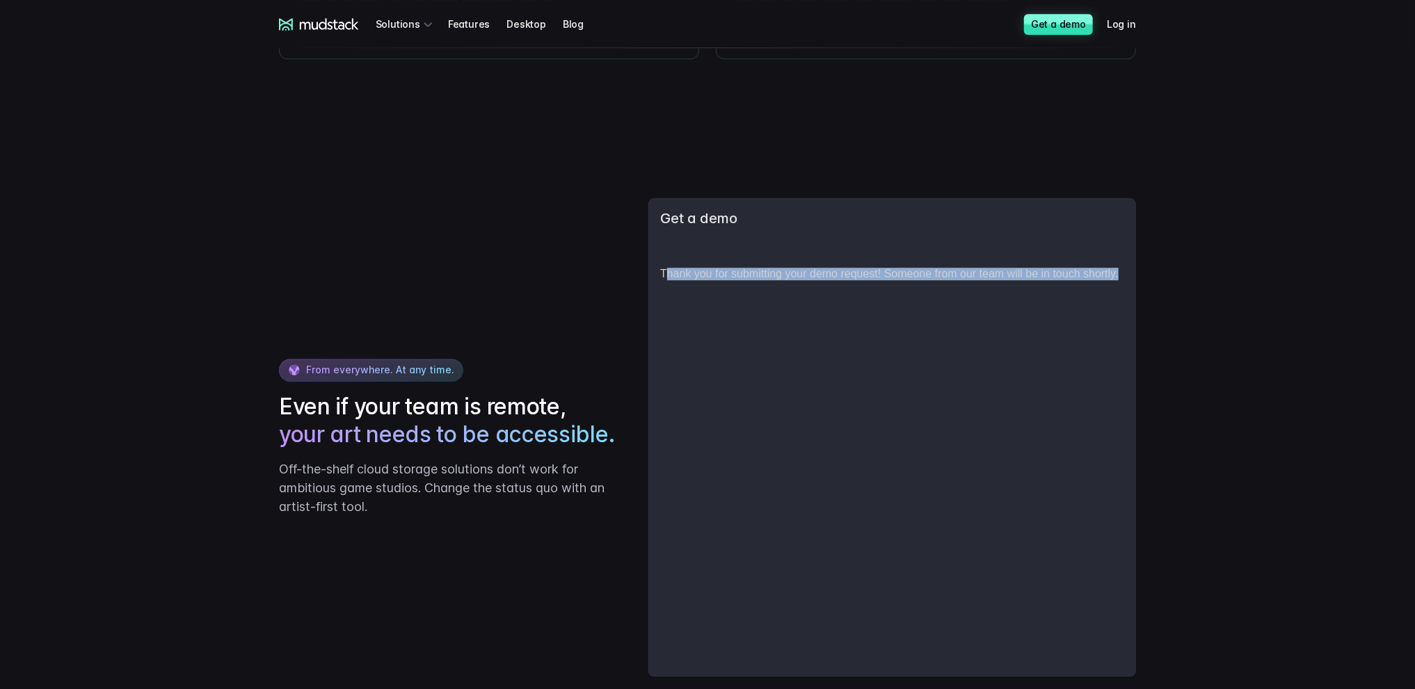
drag, startPoint x: 1121, startPoint y: 275, endPoint x: 666, endPoint y: 269, distance: 455.6
click at [666, 269] on p "Thank you for submitting your demo request! Someone from our team will be in to…" at bounding box center [891, 273] width 464 height 13
drag, startPoint x: 1318, startPoint y: 532, endPoint x: 1009, endPoint y: 283, distance: 397.2
click at [1009, 283] on body "Thank you for submitting your demo request! Someone from our team will be in to…" at bounding box center [891, 448] width 464 height 410
drag, startPoint x: 1123, startPoint y: 275, endPoint x: 662, endPoint y: 275, distance: 460.4
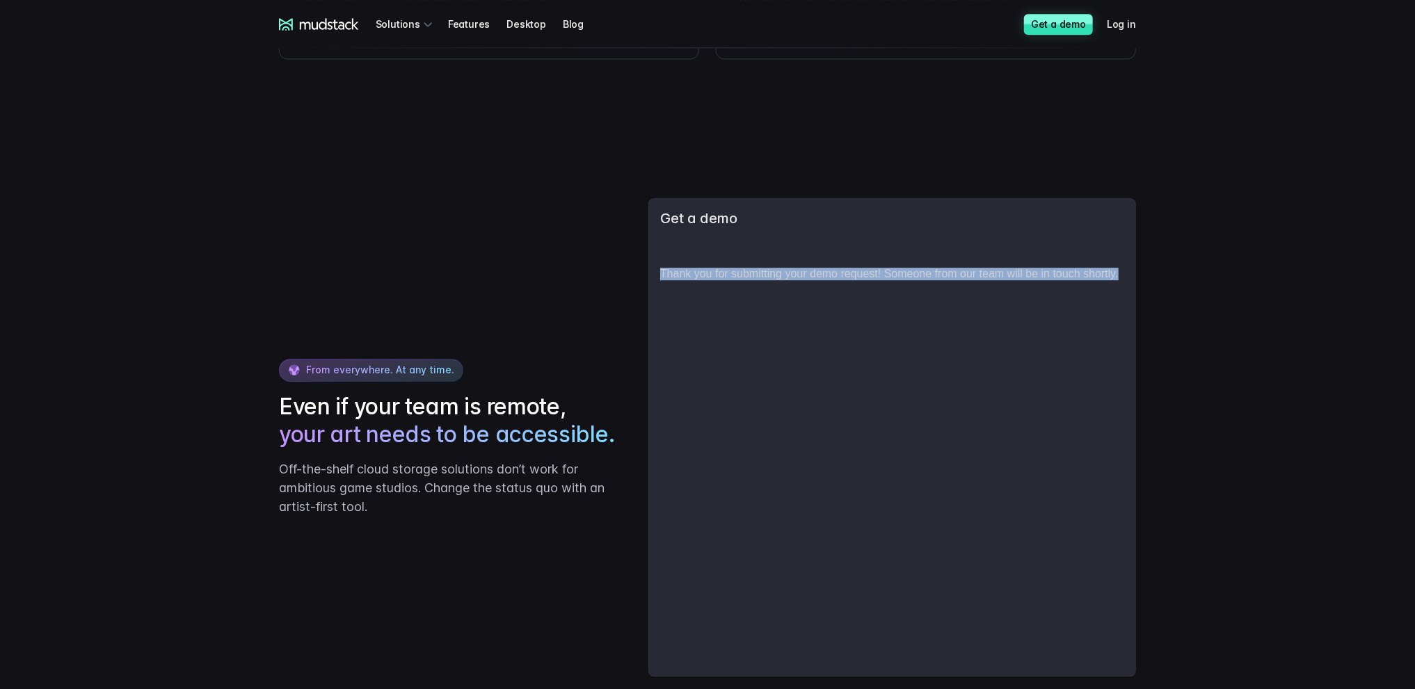
click at [662, 275] on p "Thank you for submitting your demo request! Someone from our team will be in to…" at bounding box center [891, 273] width 464 height 13
copy span "Thank you for submitting your demo request! Someone from our team will be in to…"
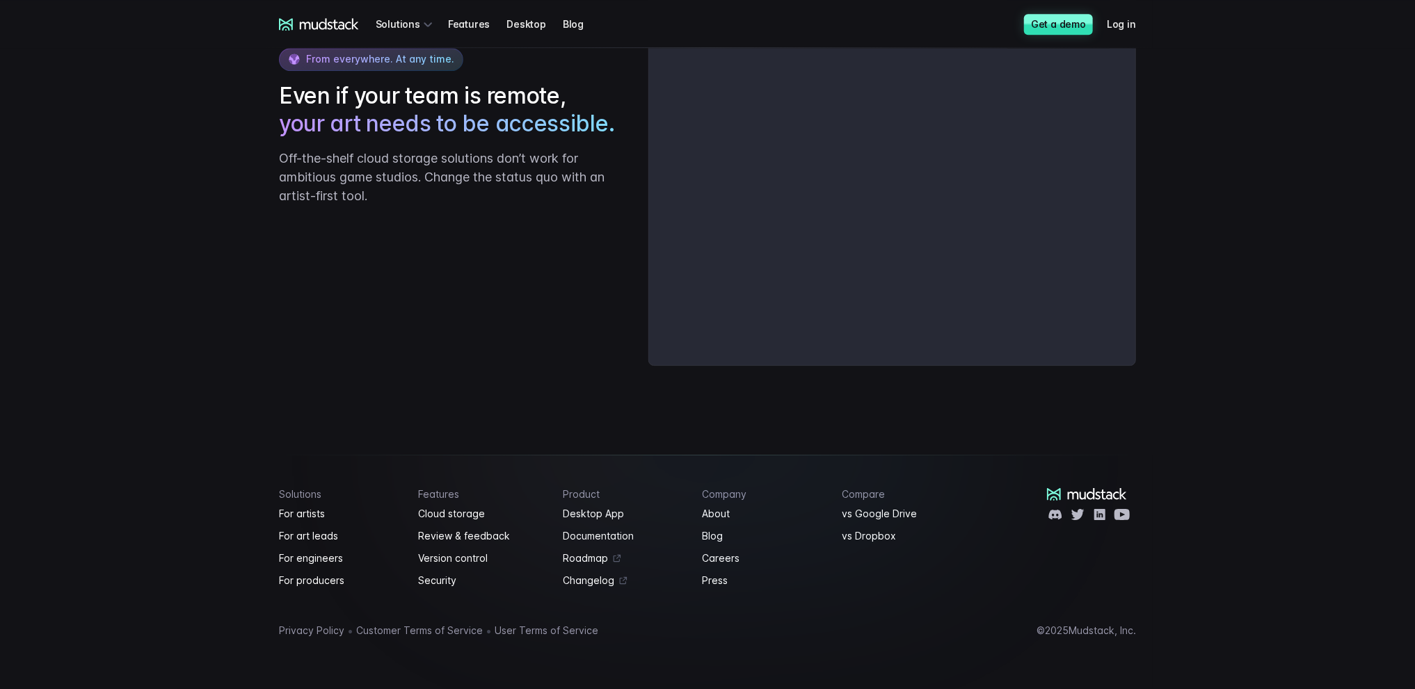
scroll to position [2482, 0]
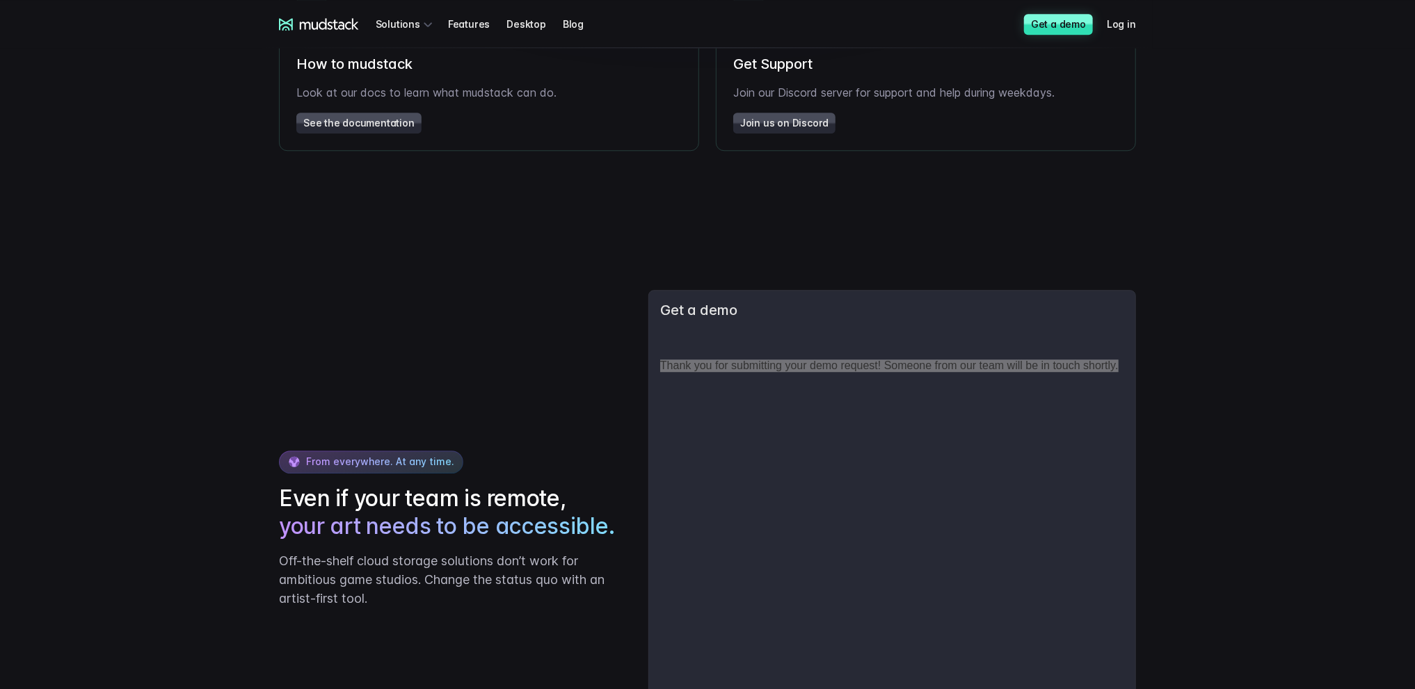
click at [954, 291] on div "From everywhere. At any time. Even if your team is remote, your art needs to be…" at bounding box center [707, 529] width 890 height 601
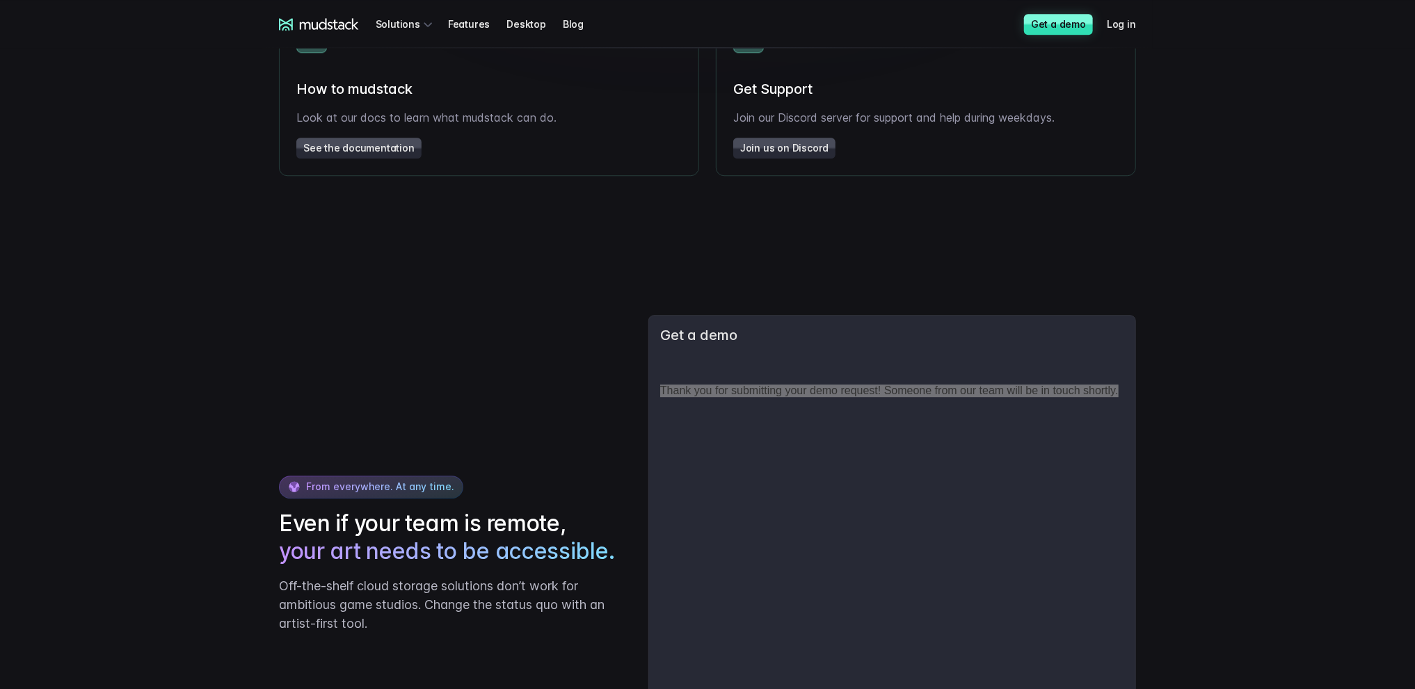
scroll to position [2573, 0]
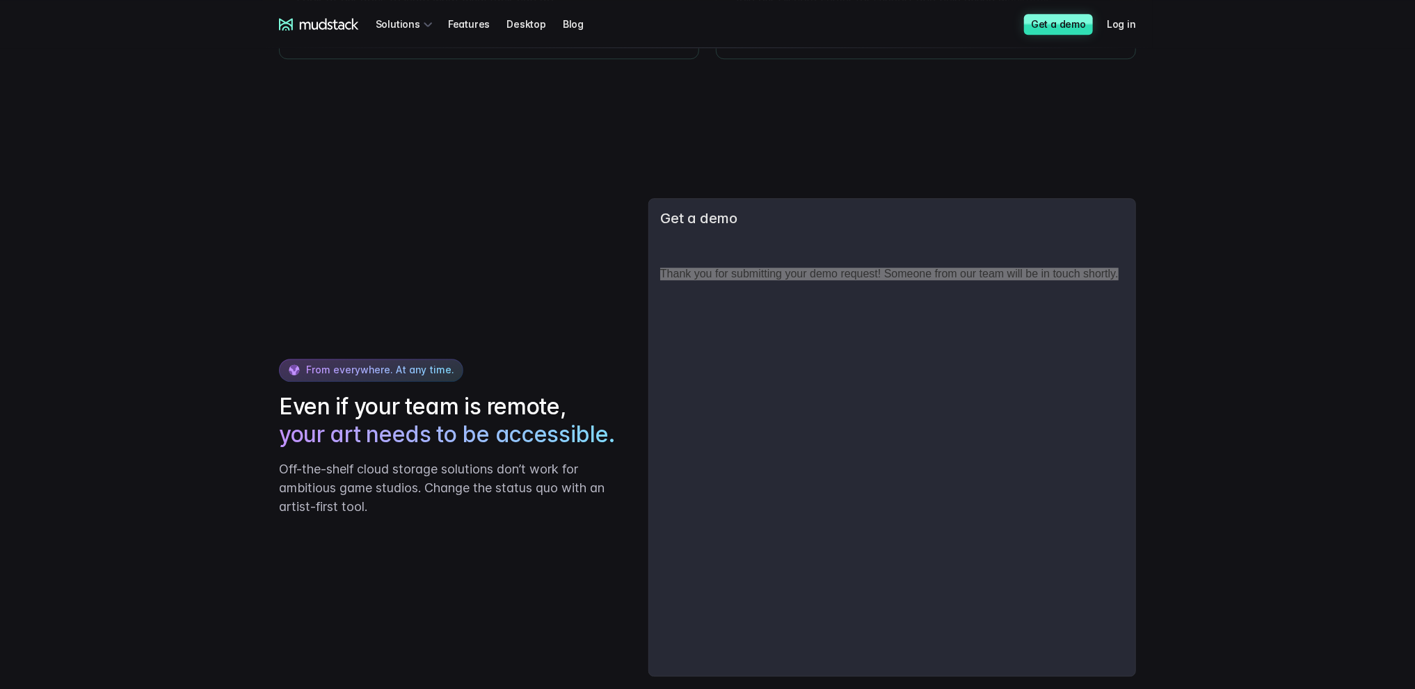
click at [1054, 355] on body "Thank you for submitting your demo request! Someone from our team will be in to…" at bounding box center [891, 448] width 464 height 410
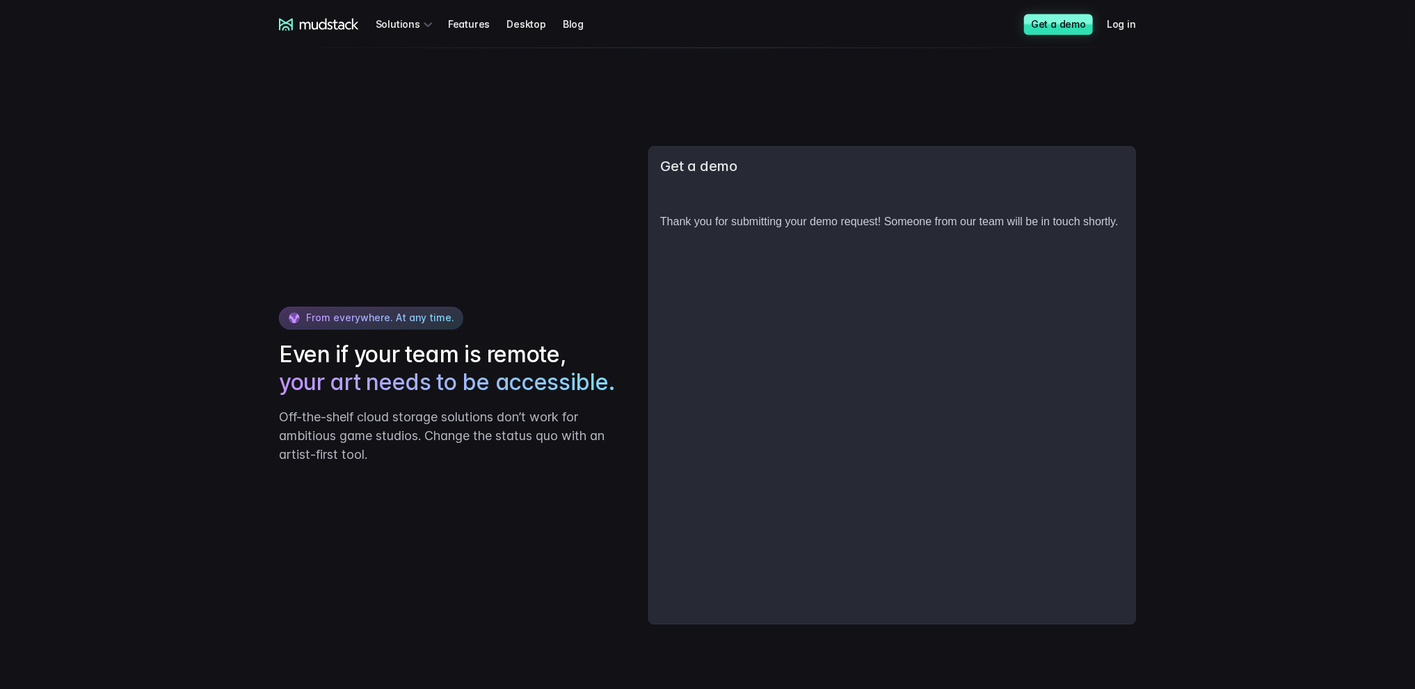
scroll to position [2852, 0]
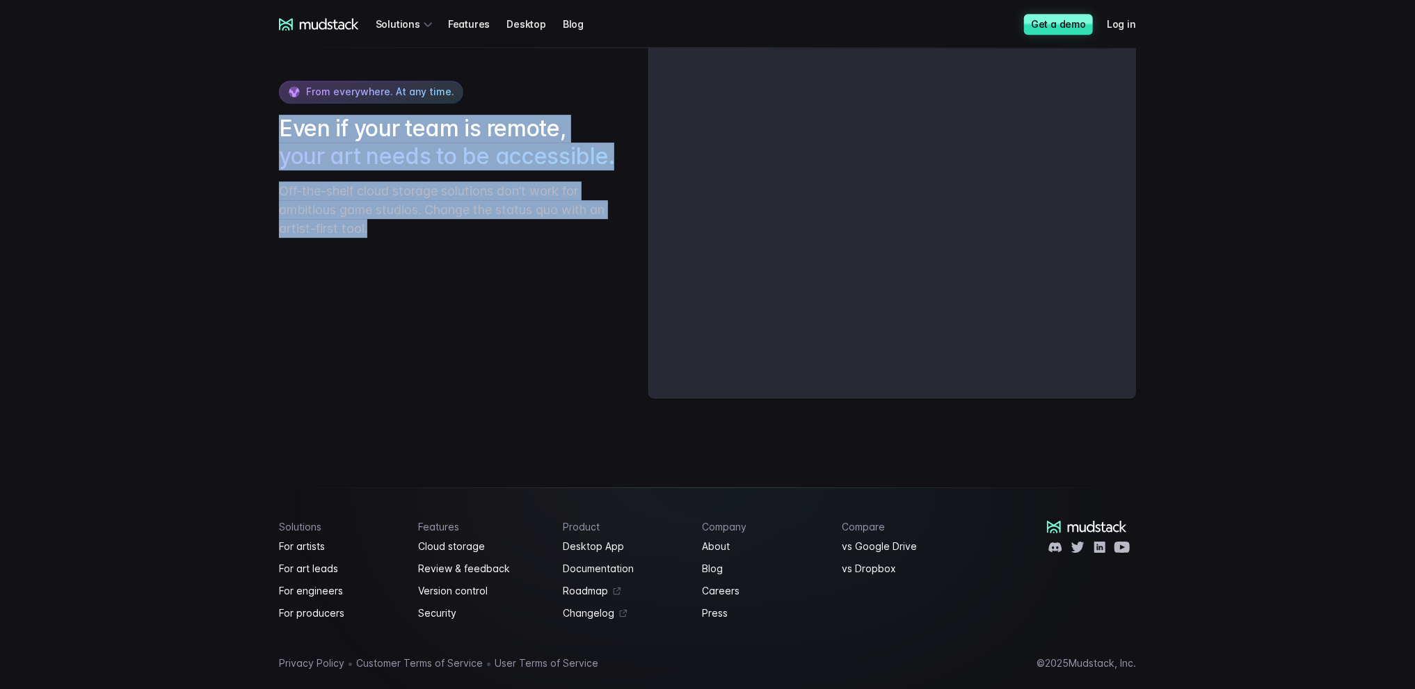
drag, startPoint x: 413, startPoint y: 235, endPoint x: 275, endPoint y: 140, distance: 167.1
click at [275, 140] on div "From everywhere. At any time. Even if your team is remote, your art needs to be…" at bounding box center [707, 159] width 890 height 601
copy div "Even if your team is remote, your art needs to be accessible. Off-the-shelf clo…"
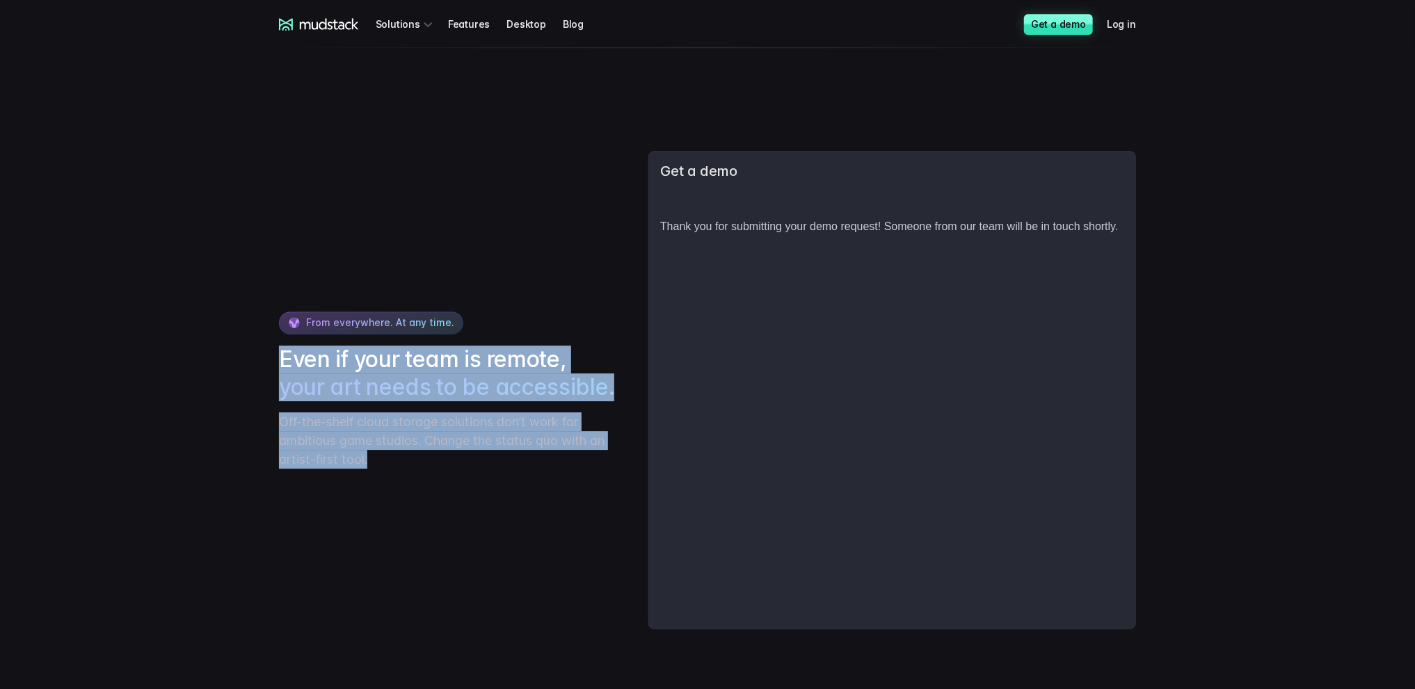
scroll to position [2343, 0]
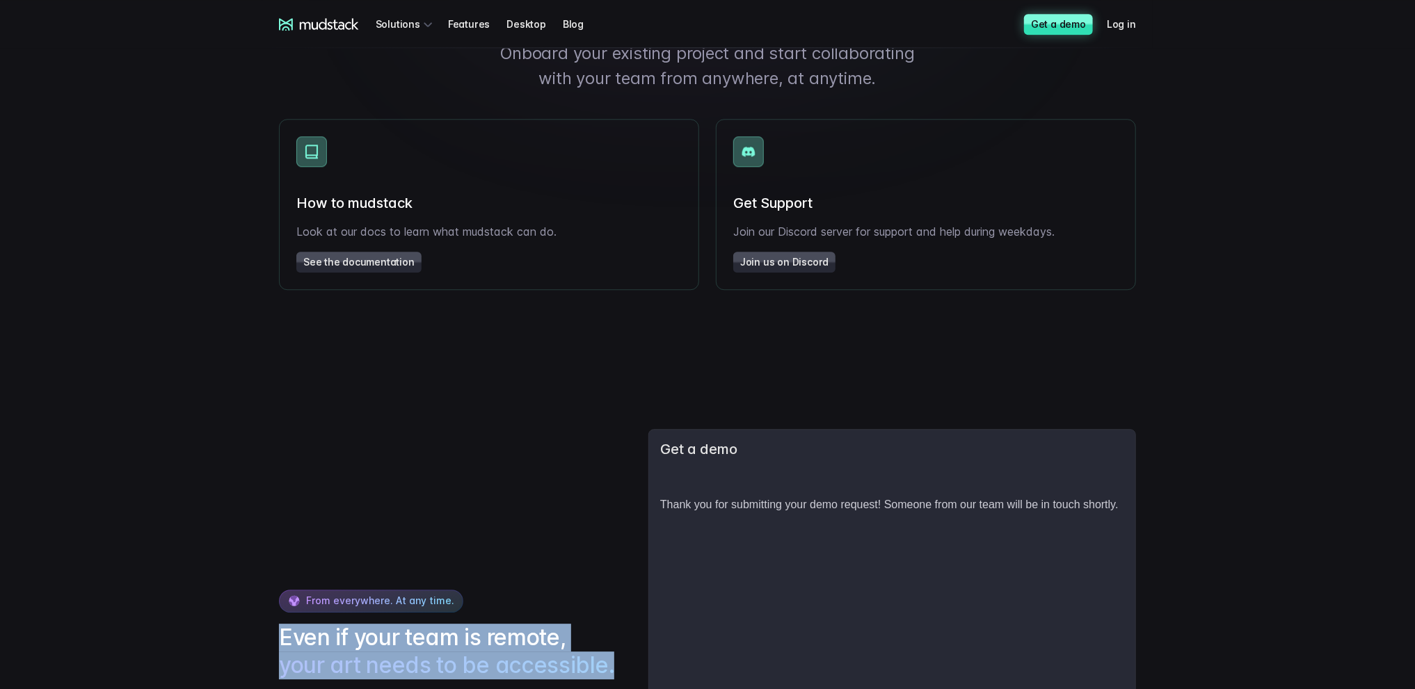
click at [1083, 24] on link "Get a demo" at bounding box center [1058, 24] width 69 height 21
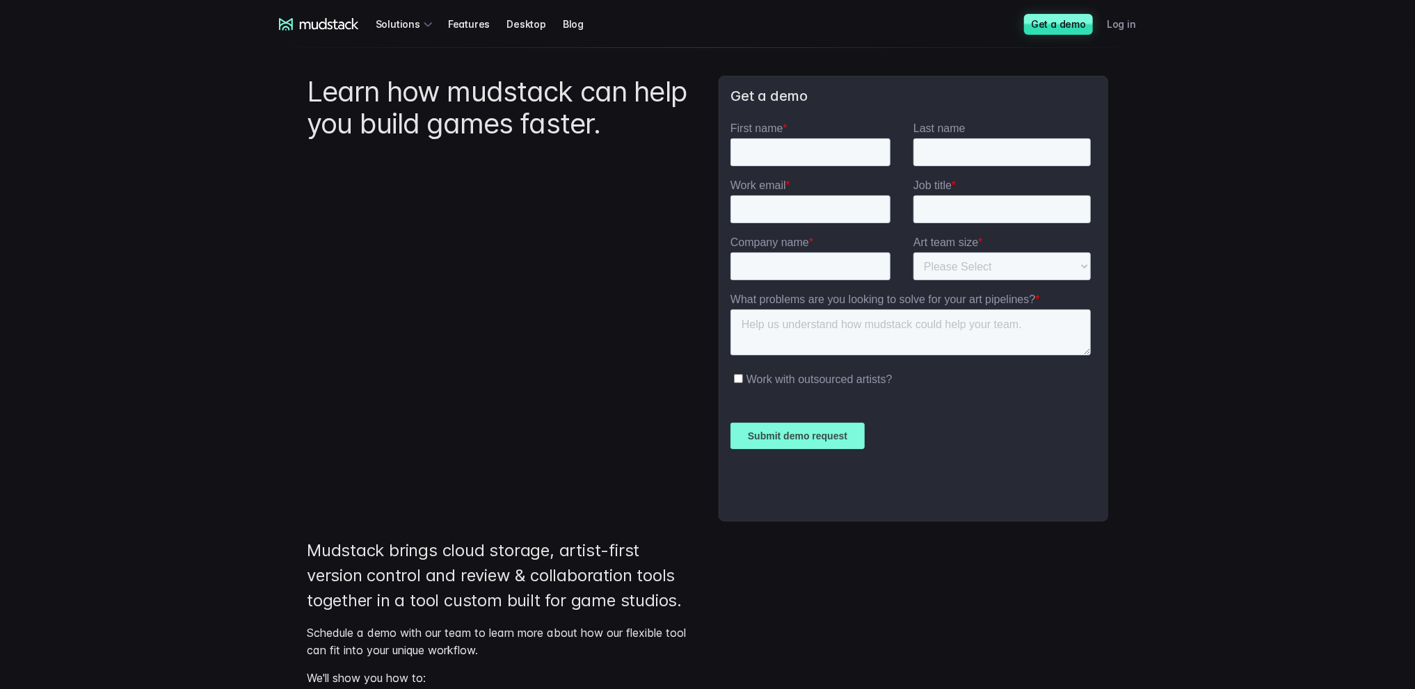
click at [1114, 20] on link "Log in" at bounding box center [1130, 24] width 46 height 26
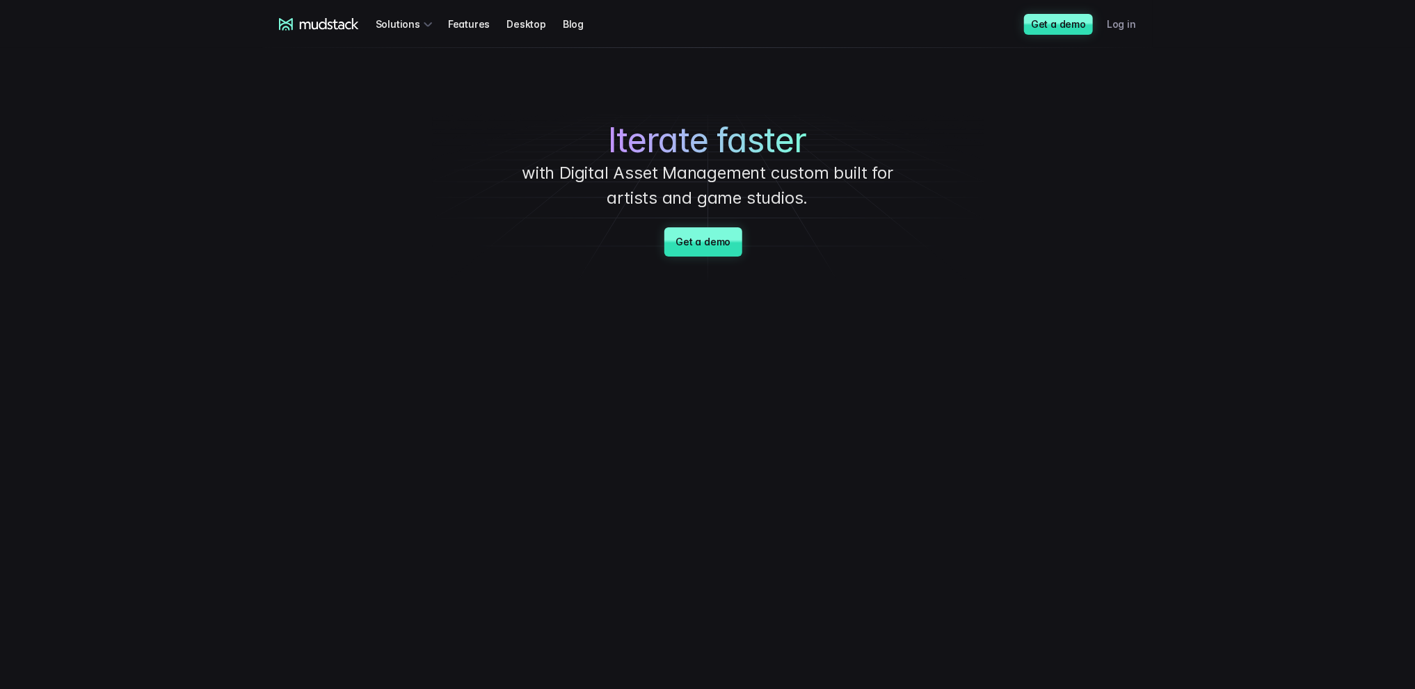
click at [1141, 24] on link "Log in" at bounding box center [1130, 24] width 46 height 26
click at [1125, 23] on link "Log in" at bounding box center [1130, 24] width 46 height 26
click at [1124, 21] on link "Log in" at bounding box center [1130, 24] width 46 height 26
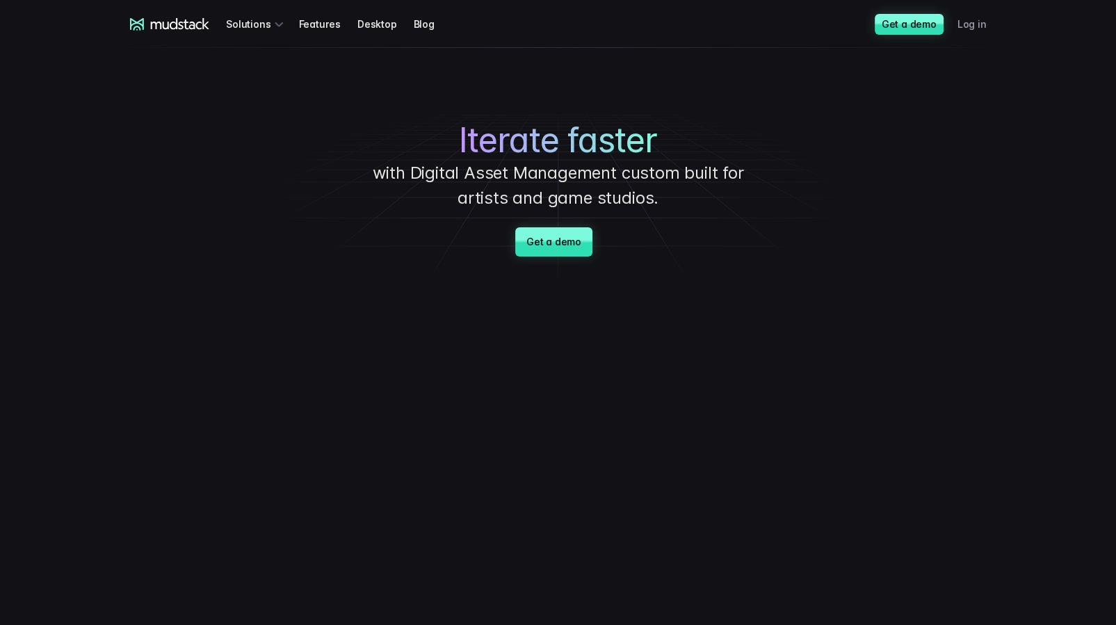
click at [975, 24] on link "Log in" at bounding box center [981, 24] width 46 height 26
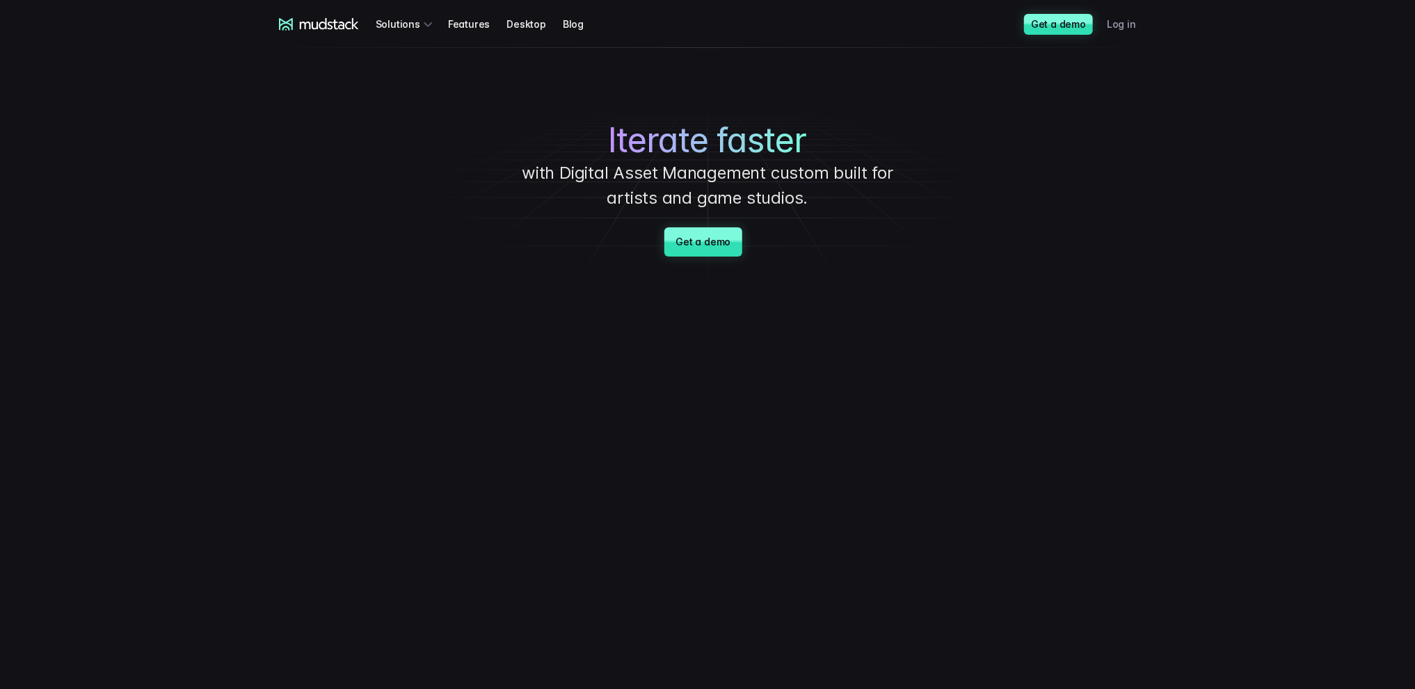
click at [1130, 22] on link "Log in" at bounding box center [1130, 24] width 46 height 26
